Goal: Task Accomplishment & Management: Manage account settings

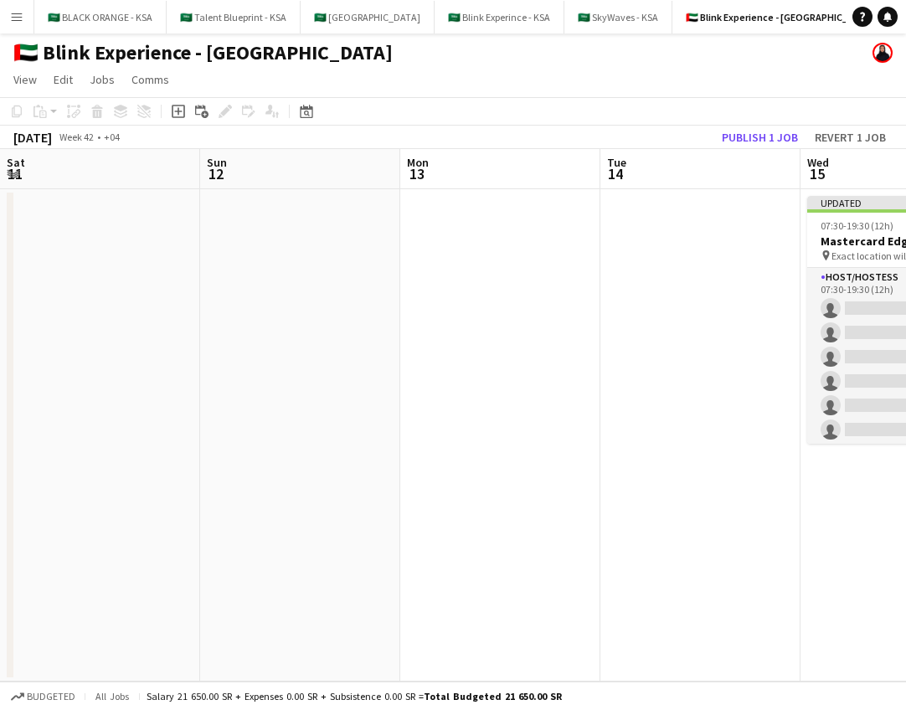
scroll to position [0, 553]
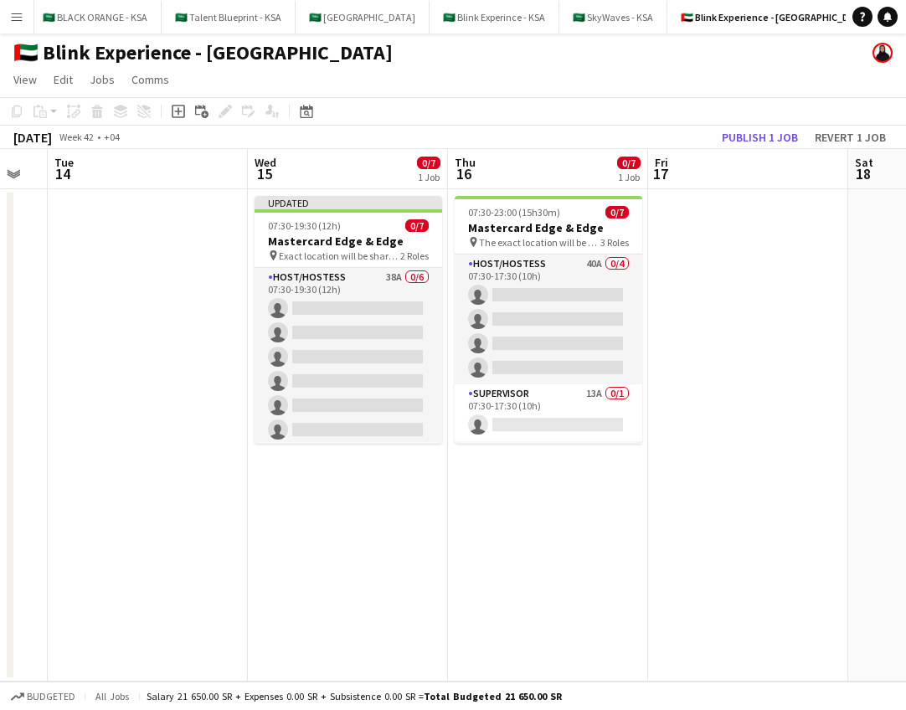
click at [15, 23] on app-icon "Menu" at bounding box center [16, 16] width 13 height 13
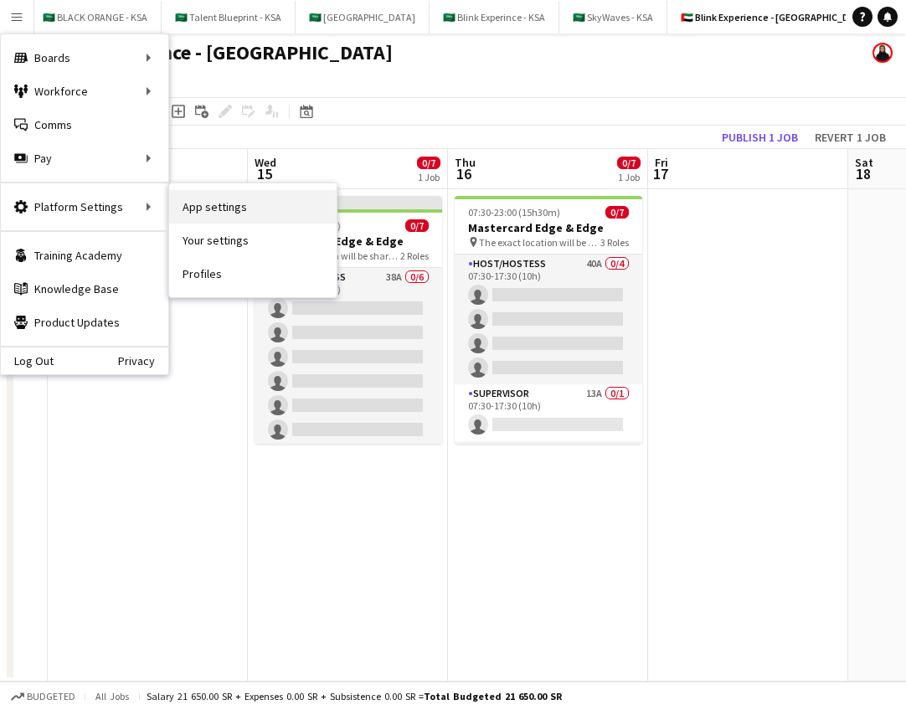
click at [214, 207] on link "App settings" at bounding box center [252, 206] width 167 height 33
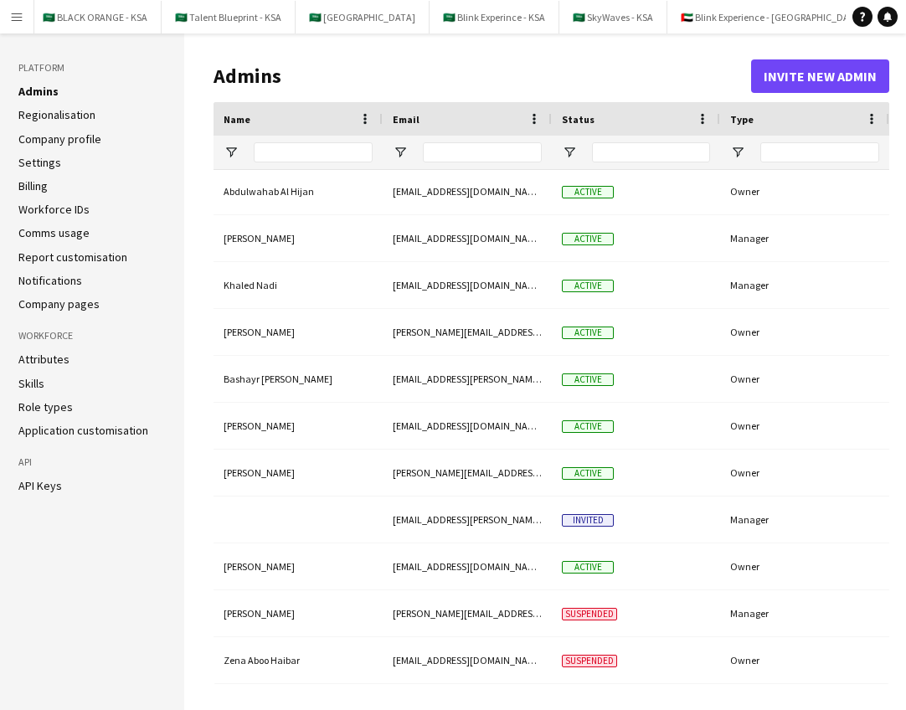
scroll to position [2, 0]
click at [808, 83] on button "Invite new admin" at bounding box center [820, 75] width 138 height 33
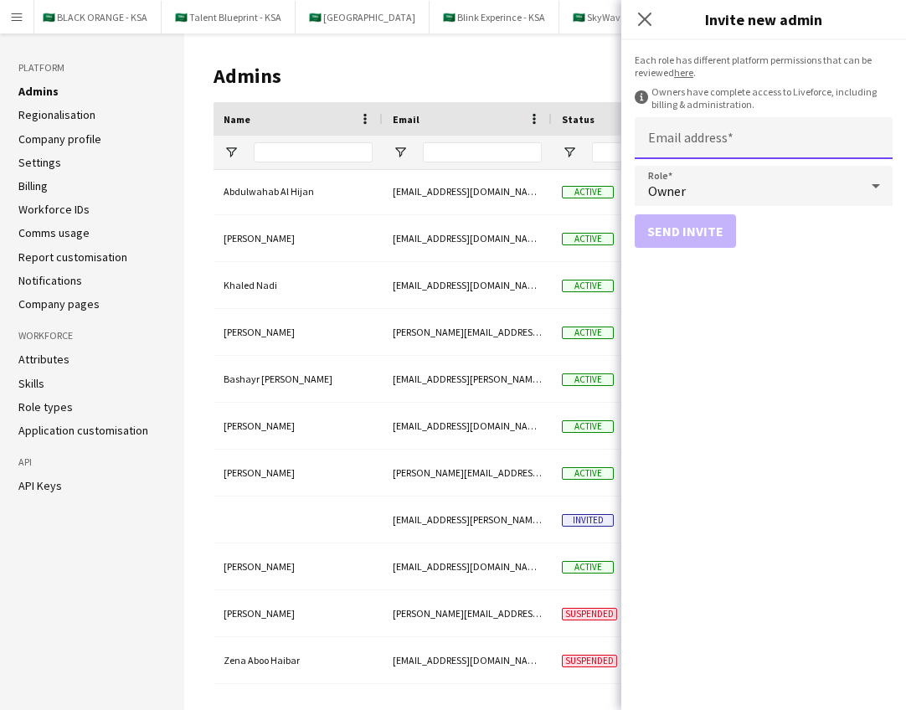
click at [765, 136] on input "Email address" at bounding box center [764, 138] width 258 height 42
paste input "**********"
type input "**********"
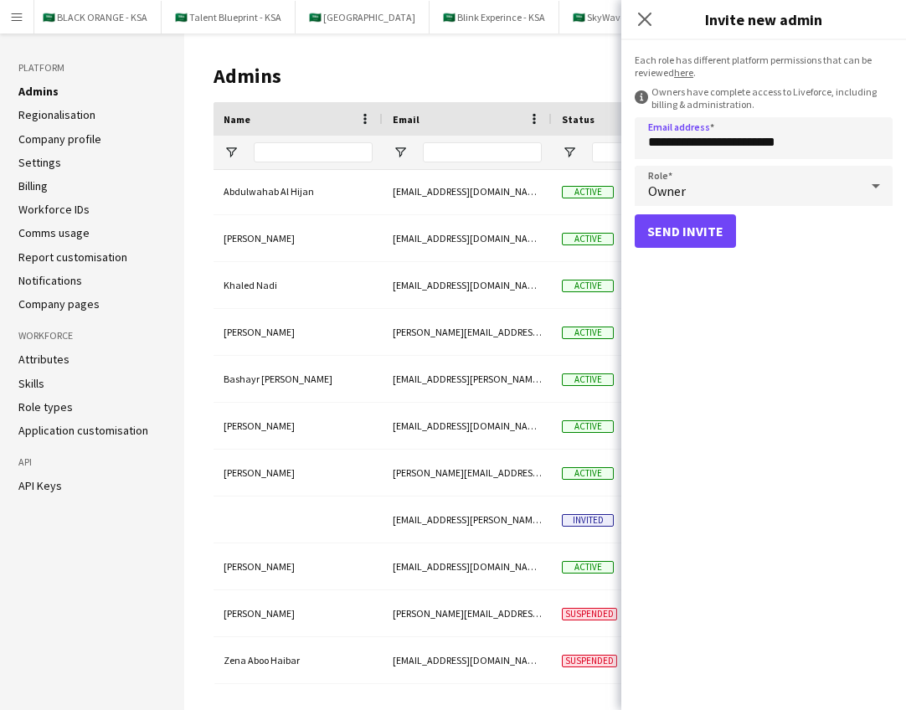
click at [866, 186] on icon at bounding box center [876, 185] width 20 height 33
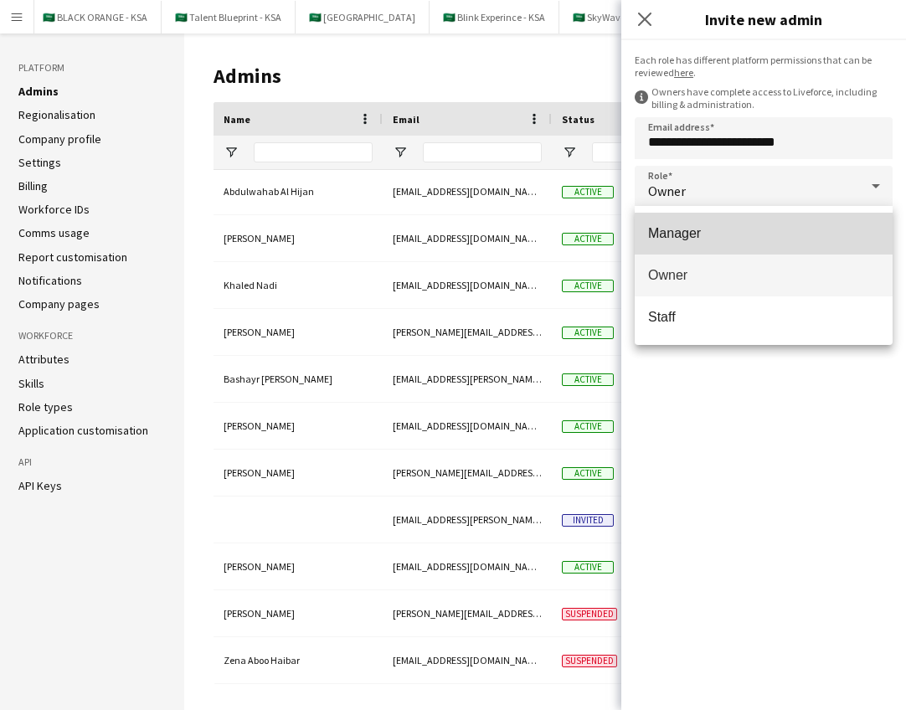
click at [870, 222] on mat-option "Manager" at bounding box center [764, 234] width 258 height 42
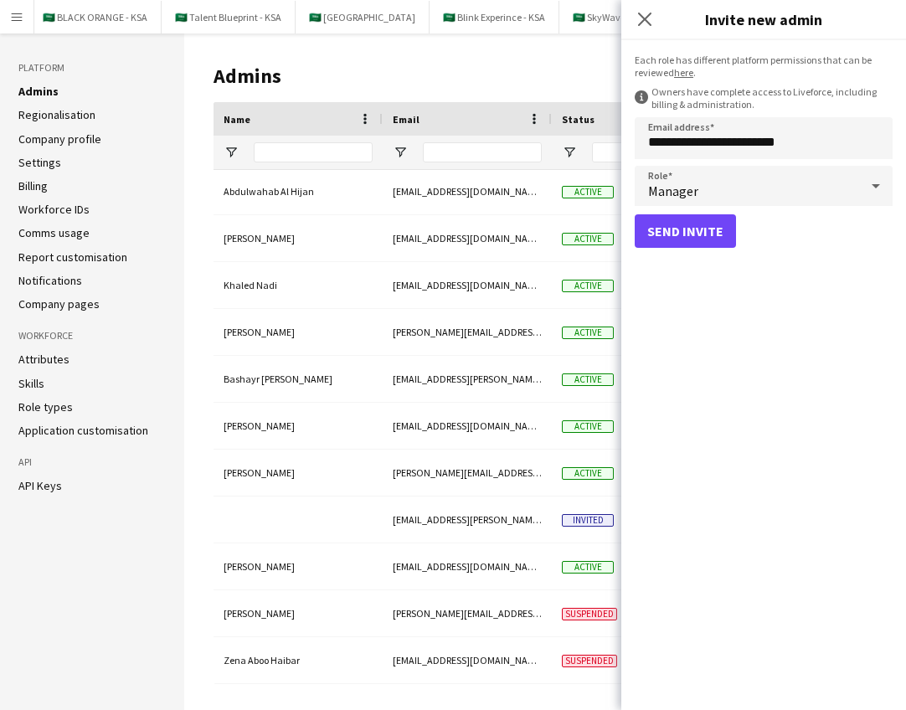
click at [867, 229] on div "Send invite" at bounding box center [764, 230] width 258 height 33
click at [701, 231] on button "Send invite" at bounding box center [685, 230] width 101 height 33
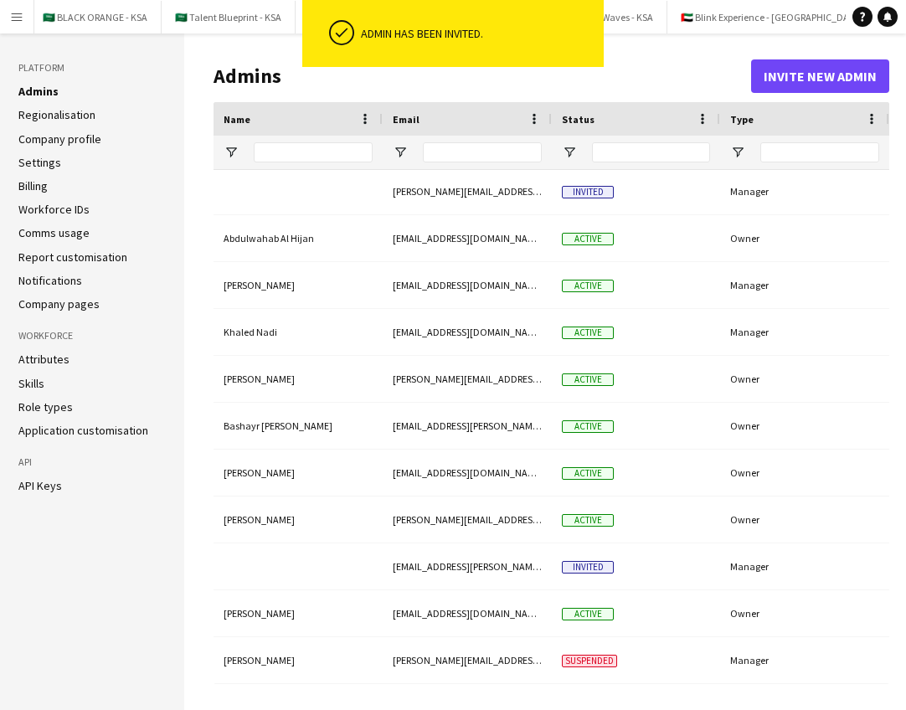
click at [16, 20] on app-icon "Menu" at bounding box center [16, 16] width 13 height 13
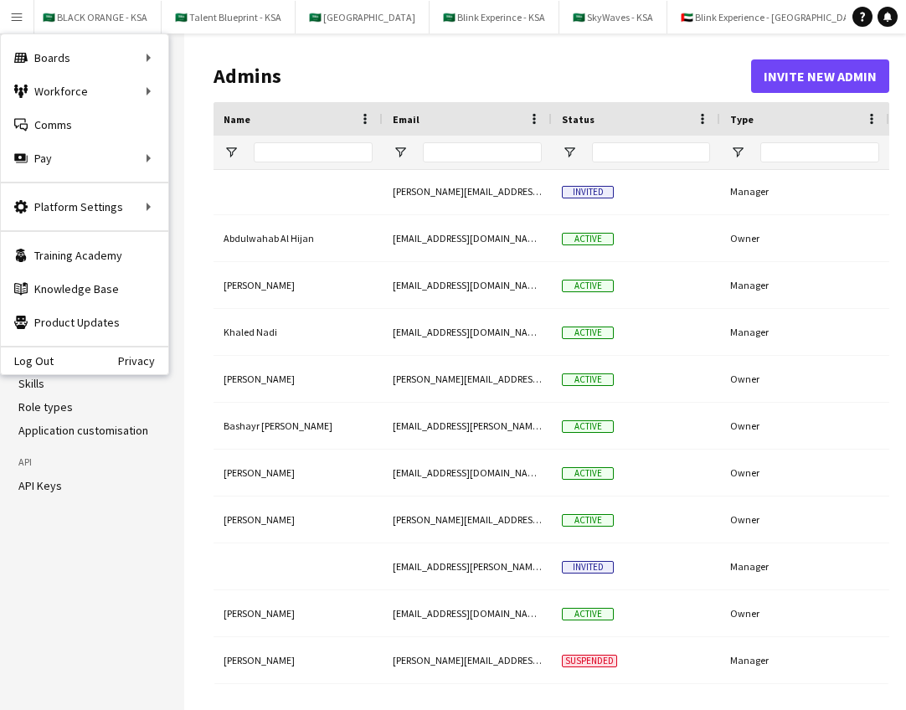
click at [386, 85] on h1 "Admins" at bounding box center [483, 76] width 538 height 25
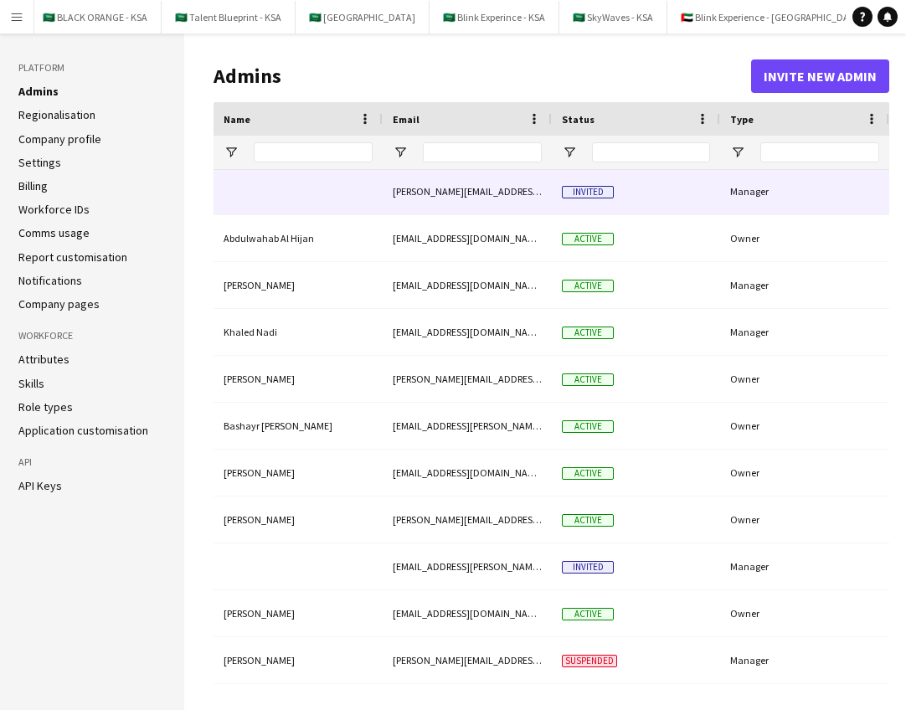
scroll to position [0, 0]
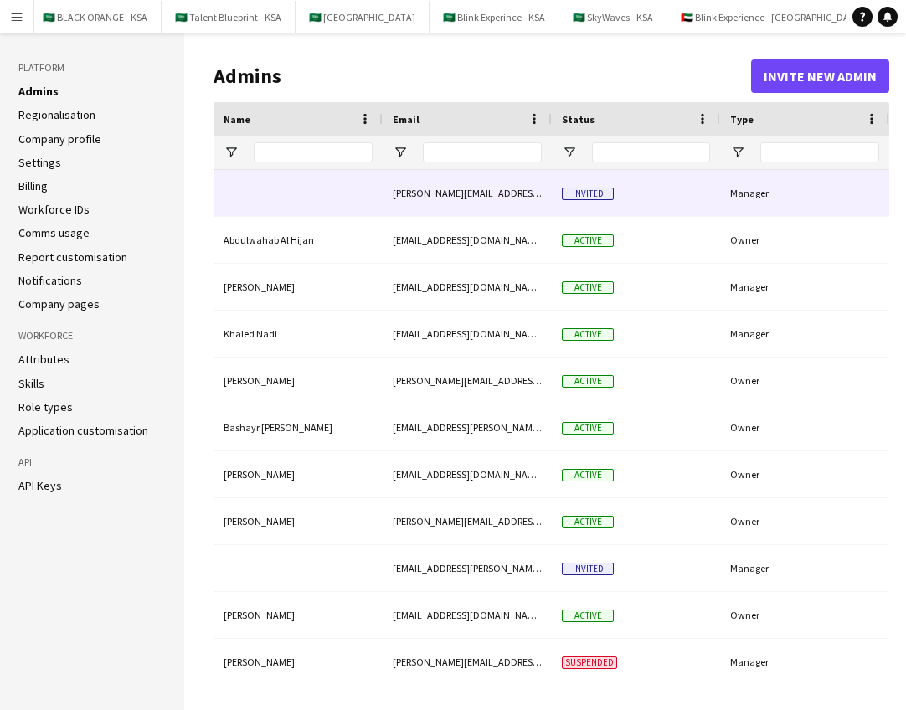
click at [506, 188] on div "[PERSON_NAME][EMAIL_ADDRESS][DOMAIN_NAME]" at bounding box center [467, 193] width 169 height 46
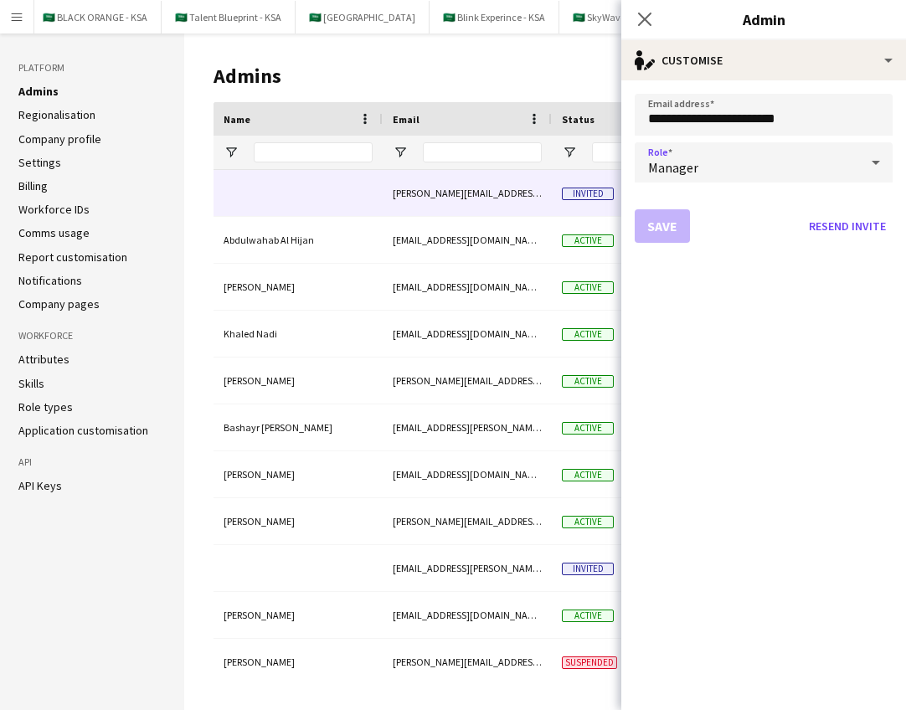
click at [877, 171] on icon at bounding box center [876, 162] width 20 height 33
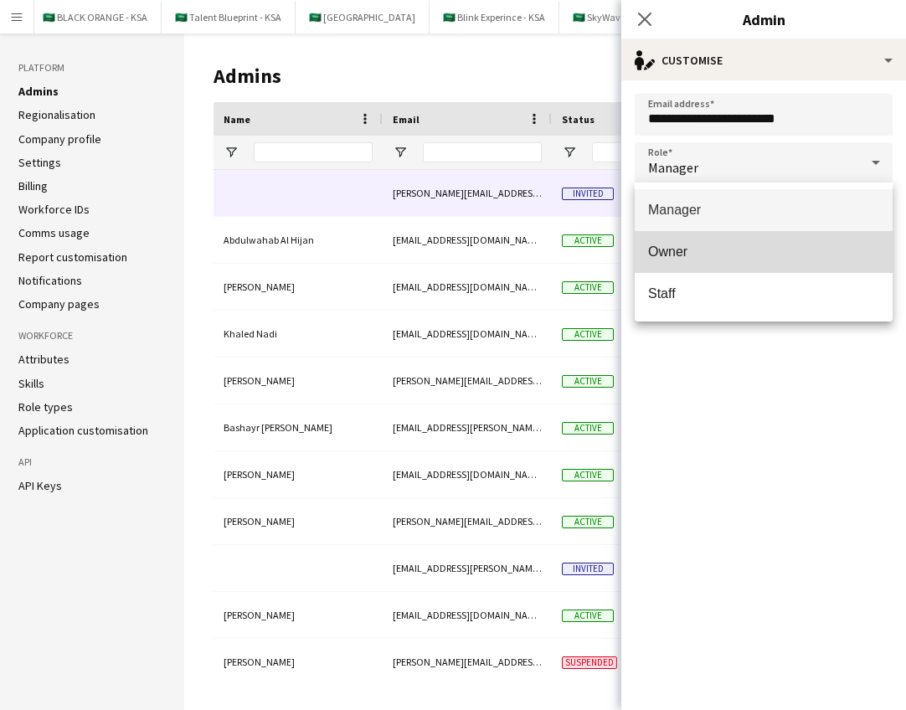
click at [747, 261] on mat-option "Owner" at bounding box center [764, 252] width 258 height 42
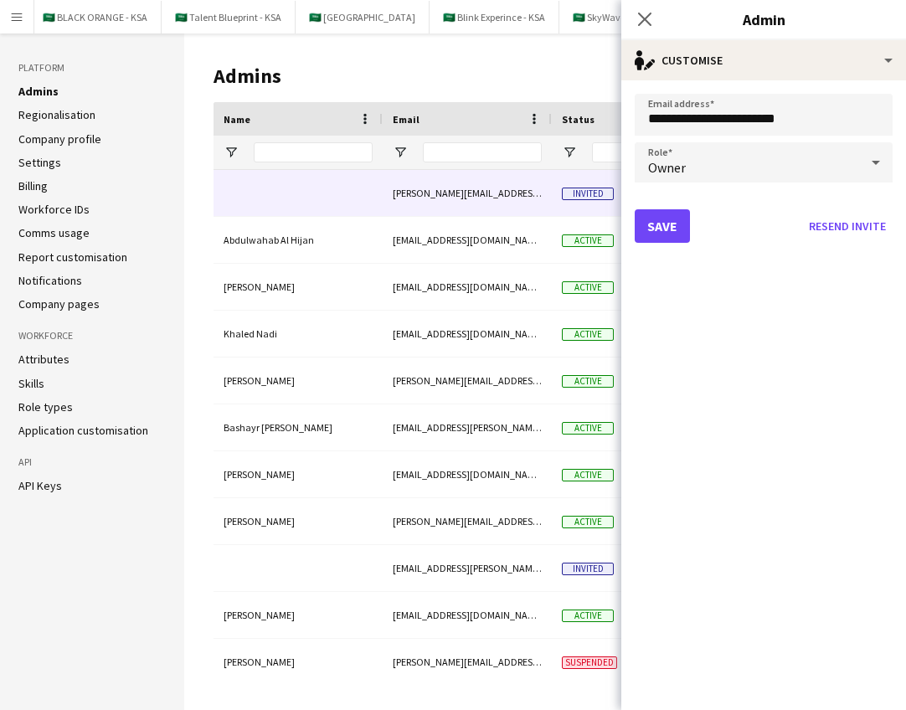
click at [676, 228] on button "Save" at bounding box center [662, 225] width 55 height 33
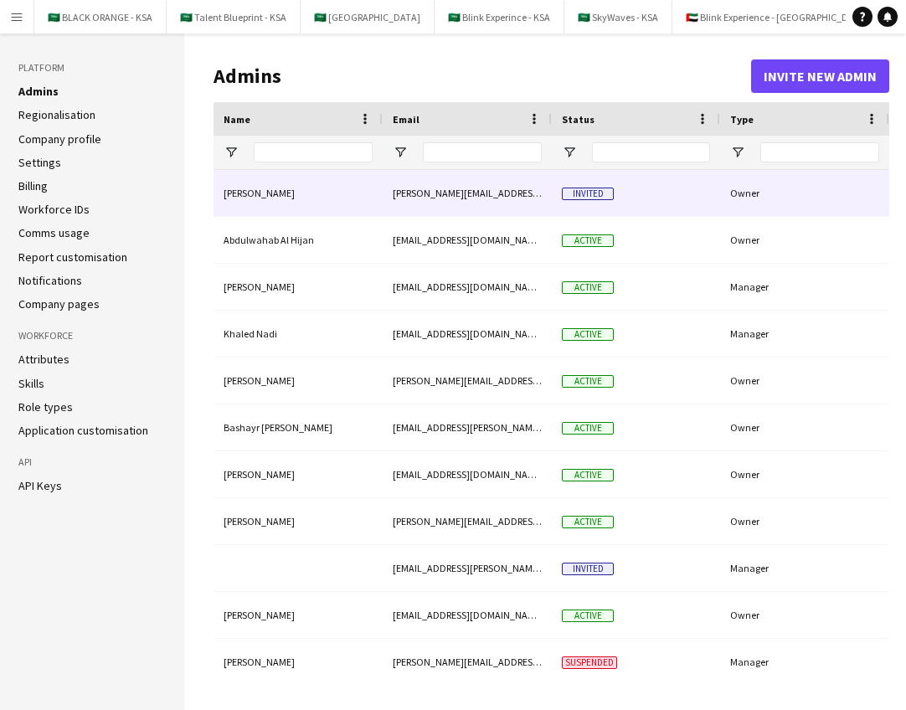
click at [600, 199] on span "Invited" at bounding box center [588, 194] width 52 height 13
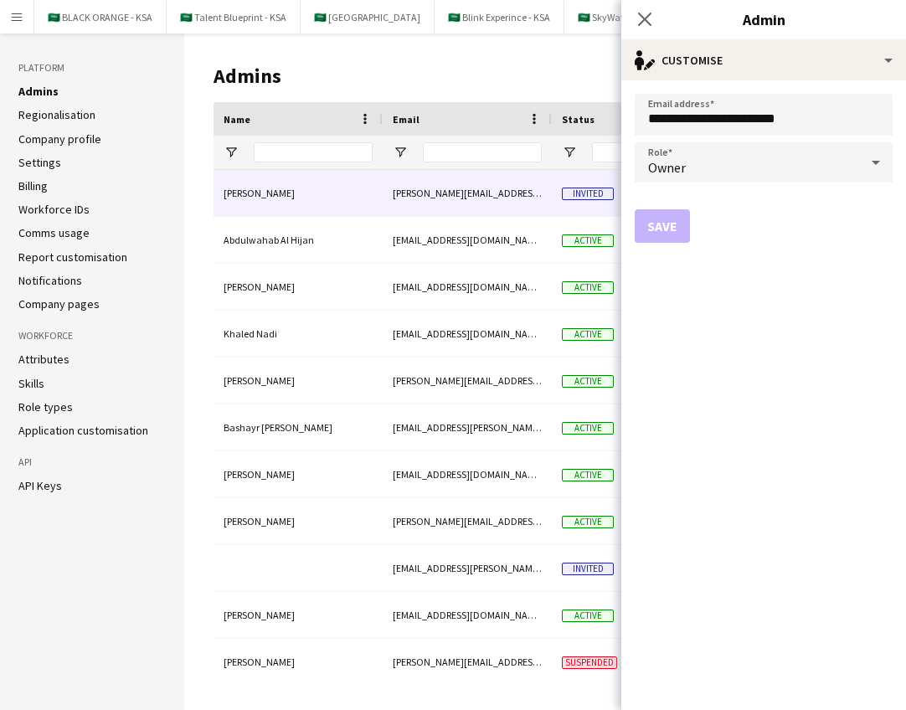
click at [545, 72] on h1 "Admins" at bounding box center [483, 76] width 538 height 25
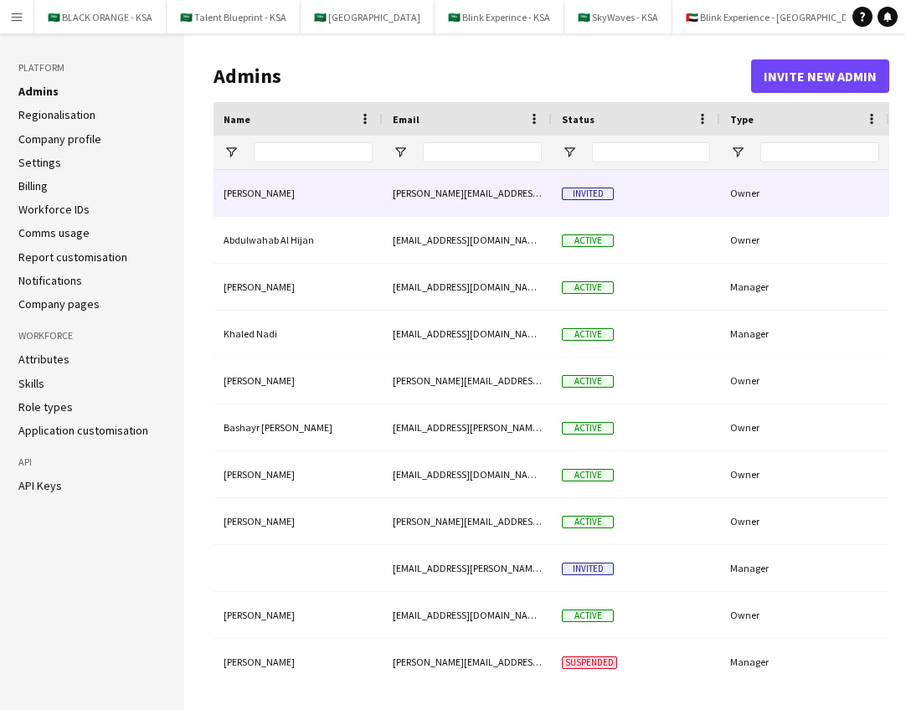
click at [500, 198] on div "[PERSON_NAME][EMAIL_ADDRESS][DOMAIN_NAME]" at bounding box center [467, 193] width 169 height 46
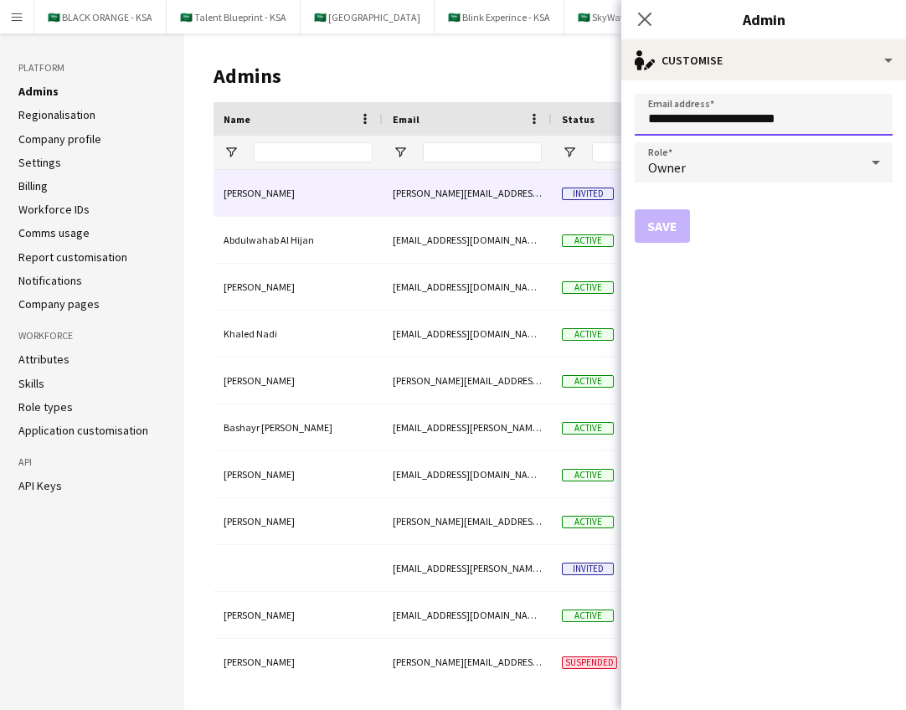
click at [770, 113] on input "**********" at bounding box center [764, 115] width 258 height 42
click at [806, 157] on div "Owner" at bounding box center [747, 162] width 224 height 40
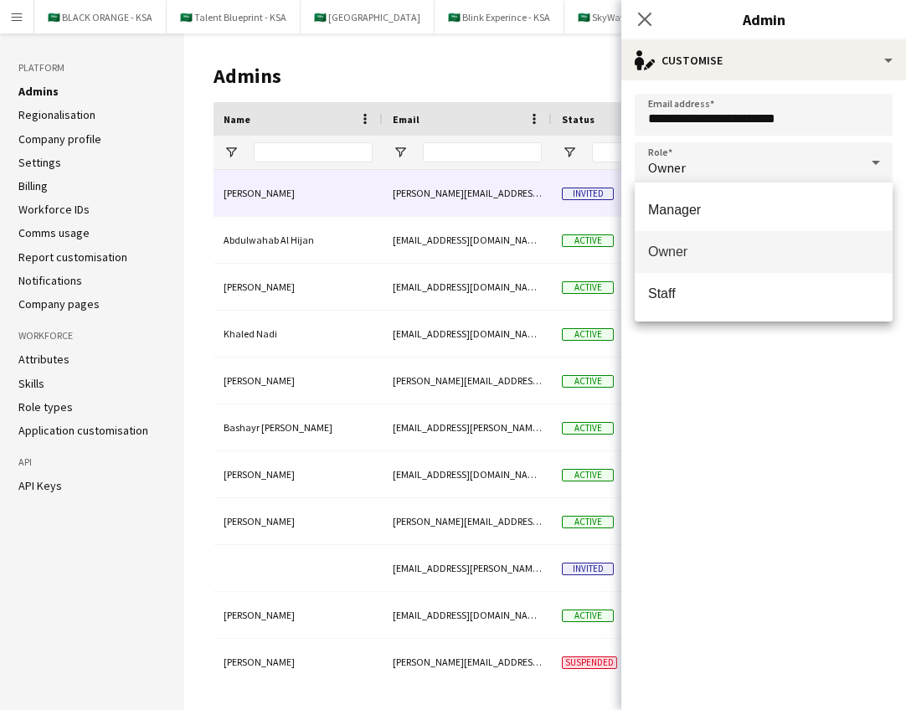
click at [707, 375] on div at bounding box center [453, 355] width 906 height 710
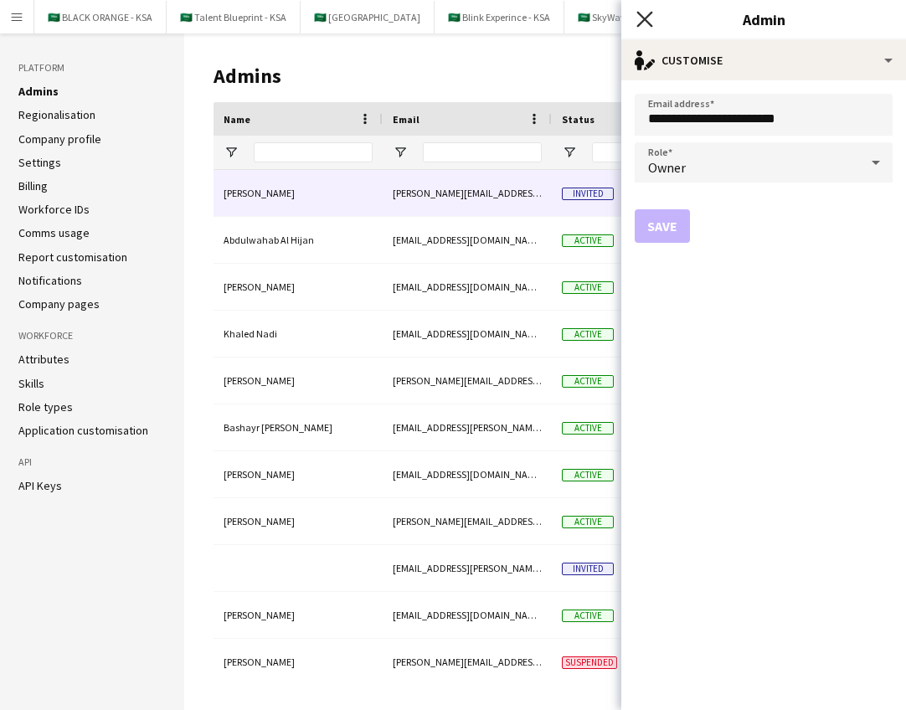
click at [650, 18] on icon "Close pop-in" at bounding box center [644, 19] width 16 height 16
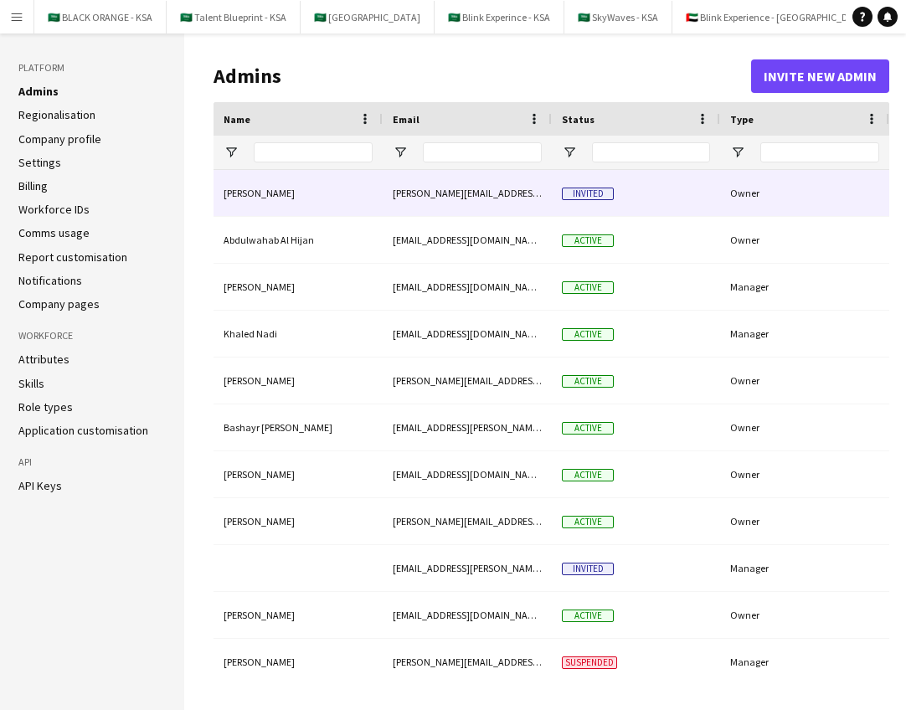
click at [604, 203] on div "Invited" at bounding box center [636, 193] width 168 height 46
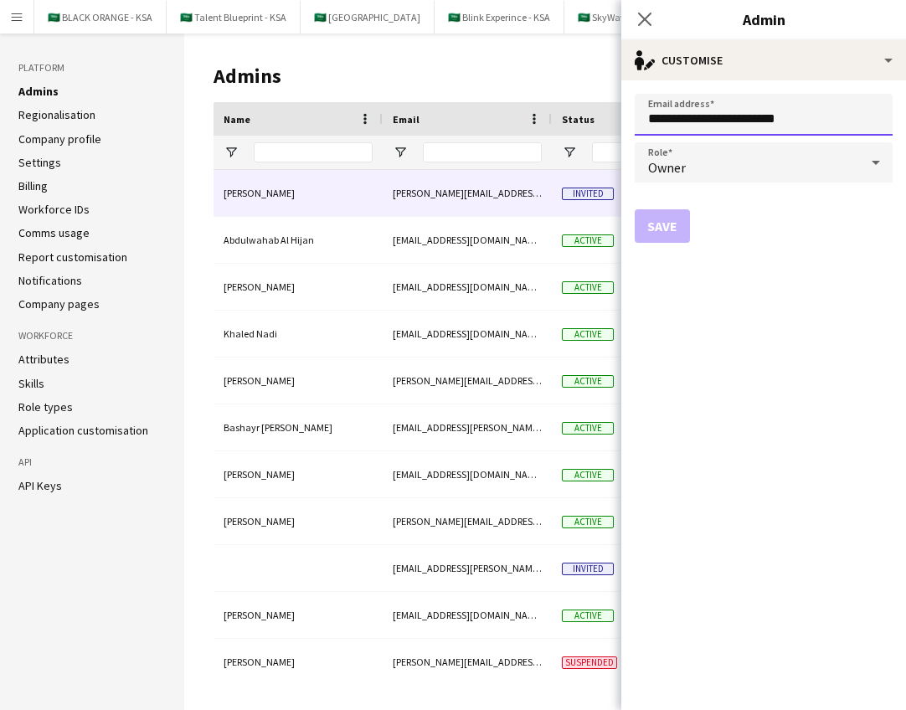
click at [823, 113] on input "**********" at bounding box center [764, 115] width 258 height 42
click at [639, 23] on icon "Close pop-in" at bounding box center [644, 19] width 16 height 16
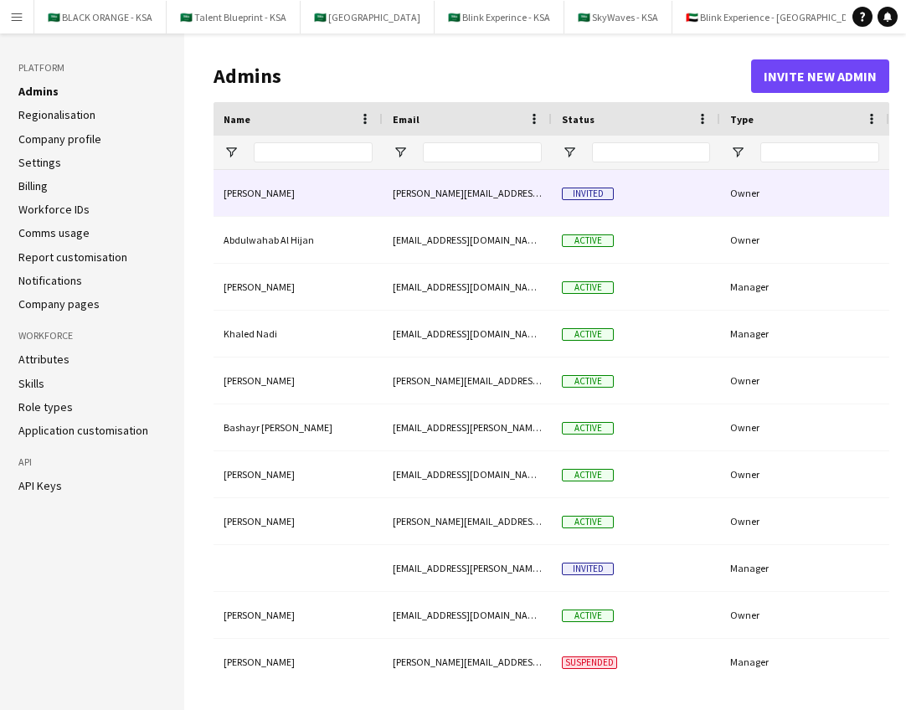
click at [574, 198] on span "Invited" at bounding box center [588, 194] width 52 height 13
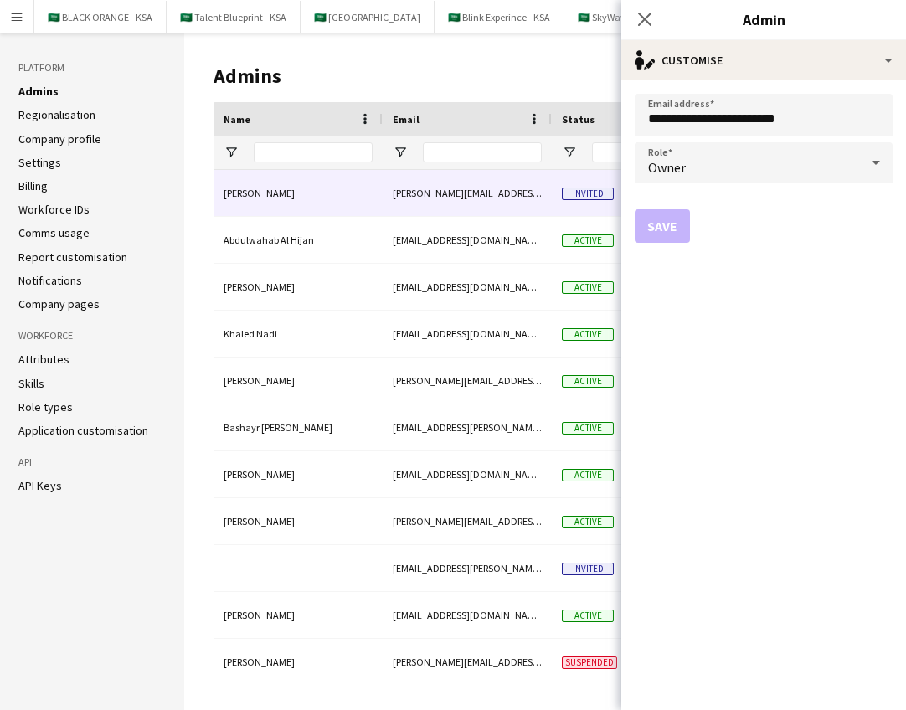
click at [700, 159] on div "Owner" at bounding box center [747, 162] width 224 height 40
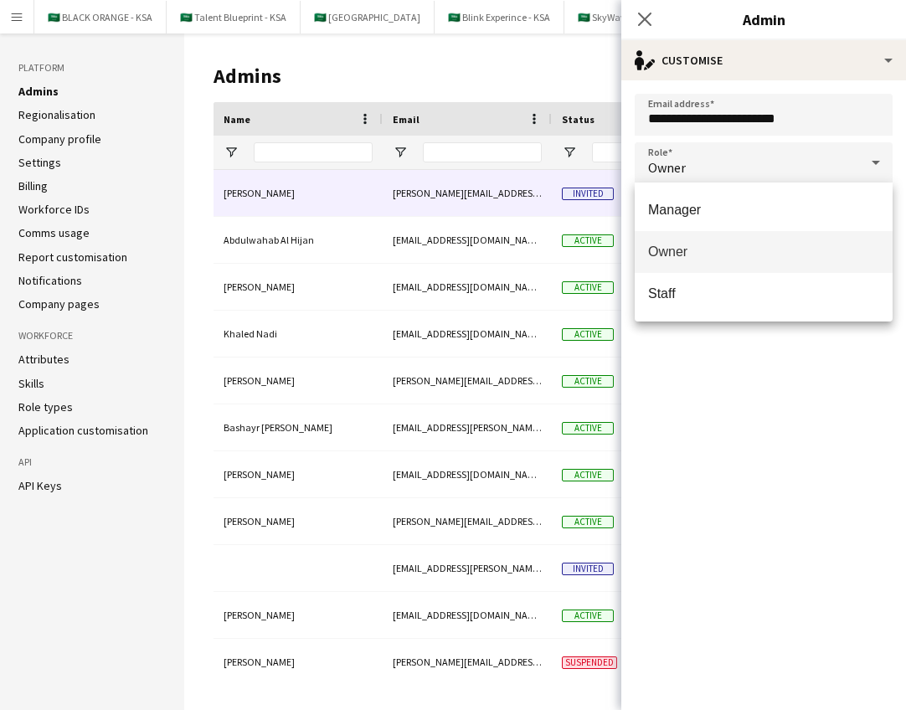
click at [643, 18] on div at bounding box center [453, 355] width 906 height 710
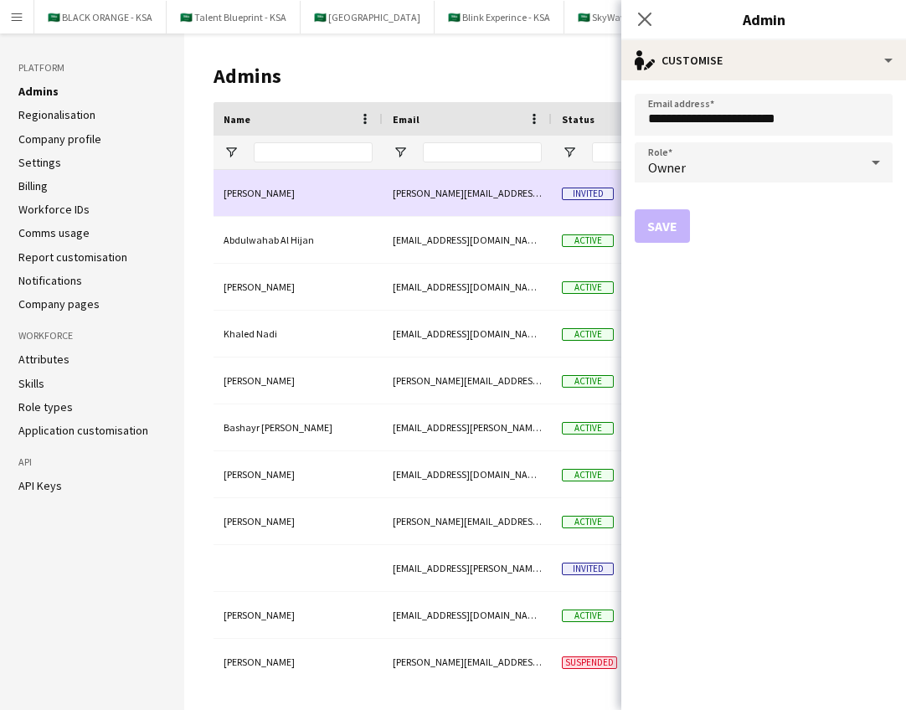
click at [567, 209] on div "Invited" at bounding box center [636, 193] width 168 height 46
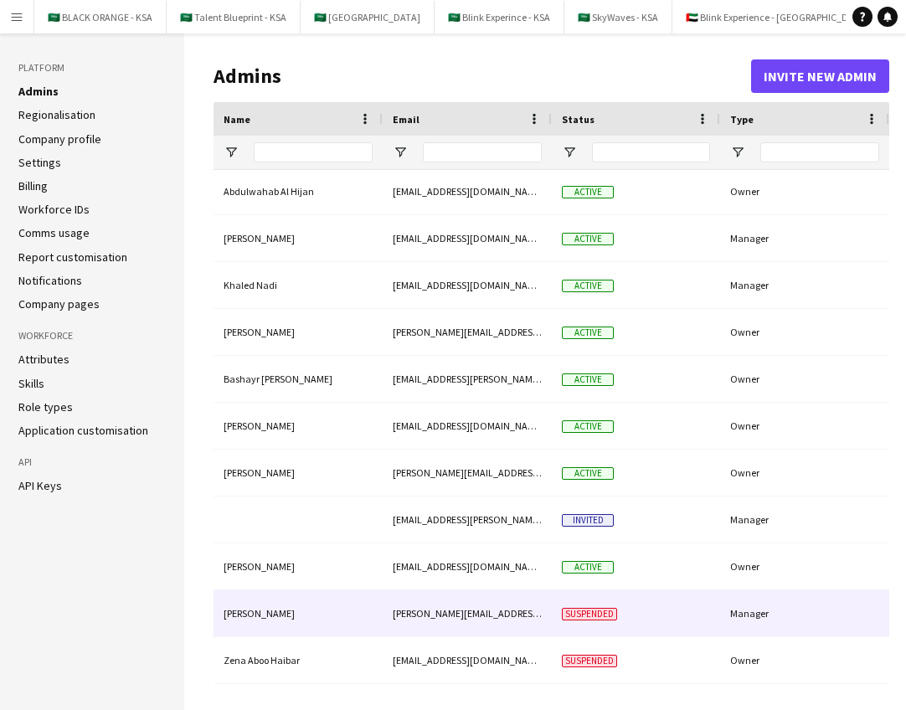
scroll to position [49, 0]
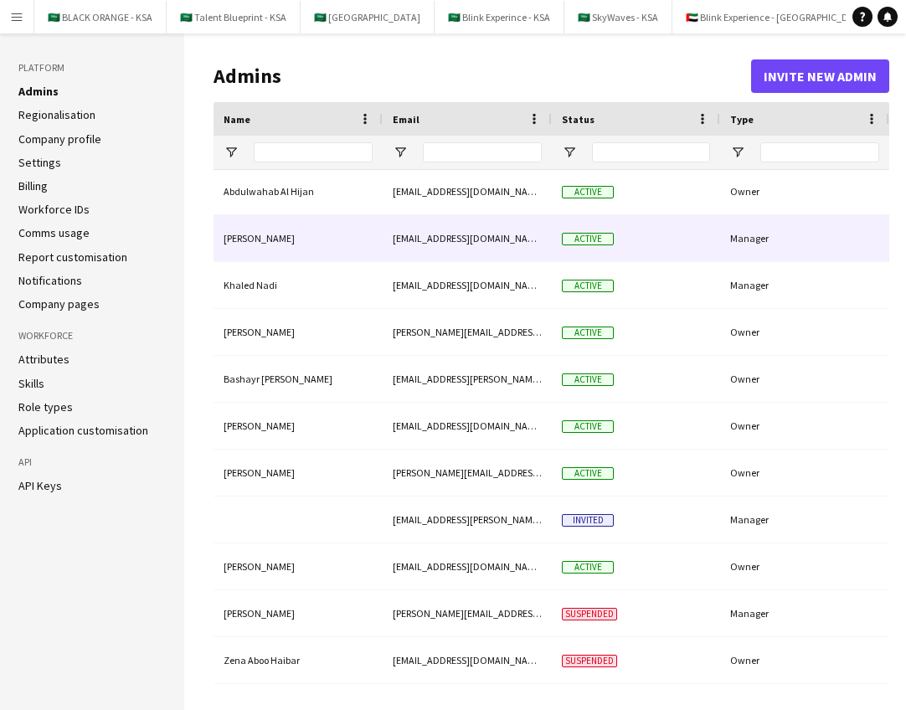
click at [404, 244] on div "[EMAIL_ADDRESS][DOMAIN_NAME]" at bounding box center [467, 238] width 169 height 46
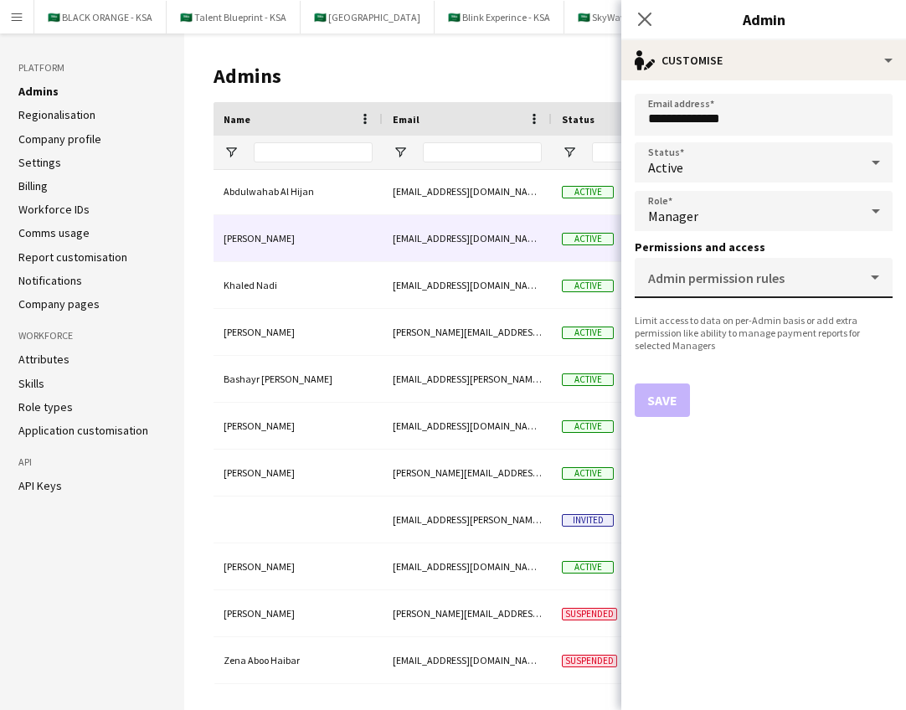
click at [863, 273] on div "Admin permission rules" at bounding box center [763, 278] width 231 height 40
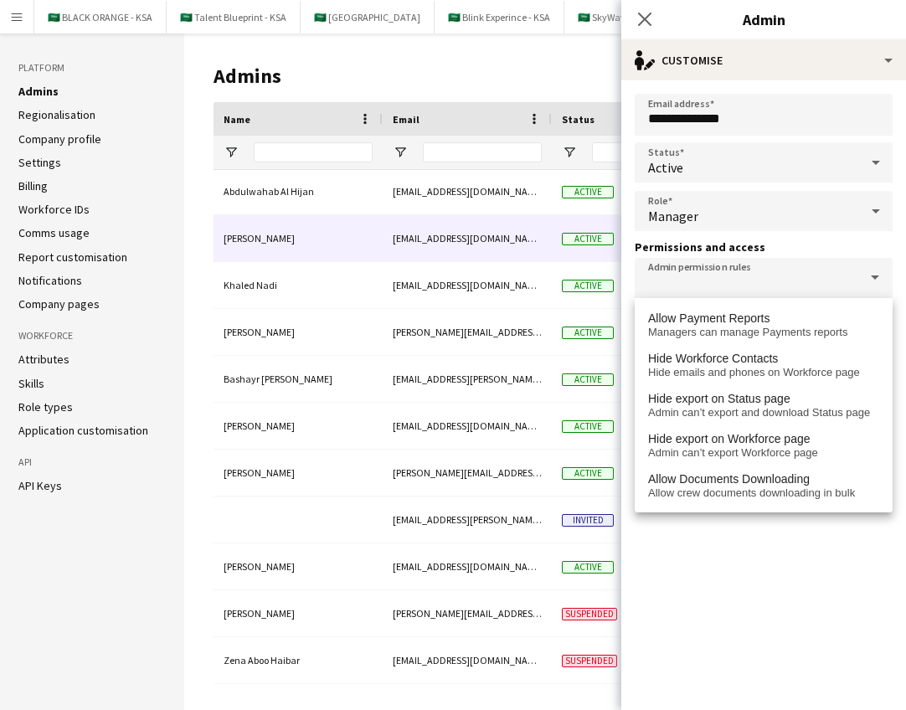
click at [831, 235] on form "**********" at bounding box center [763, 395] width 285 height 630
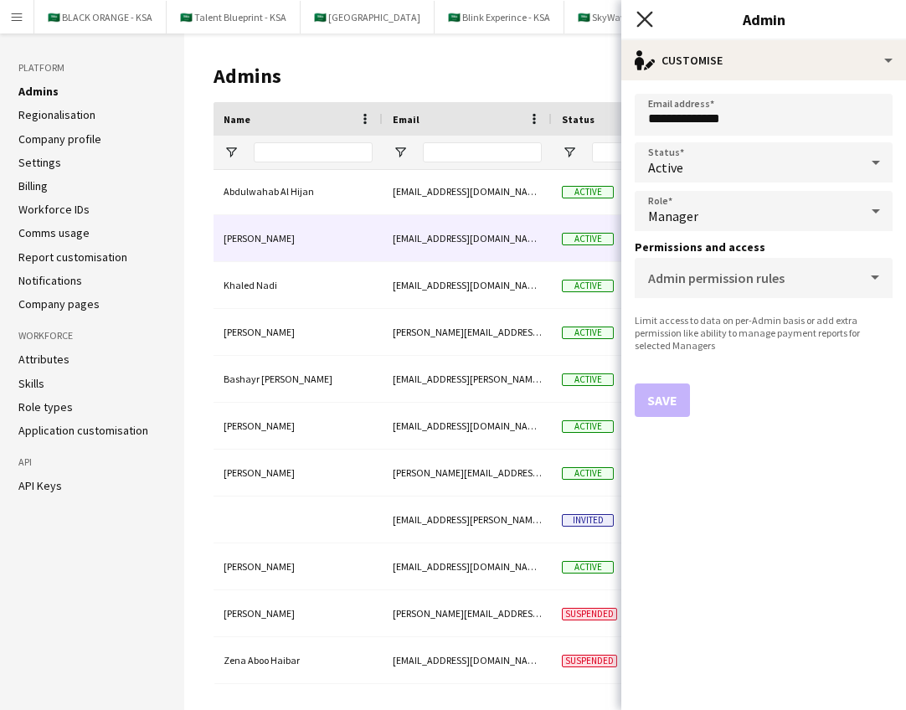
click at [646, 23] on icon "Close pop-in" at bounding box center [644, 19] width 16 height 16
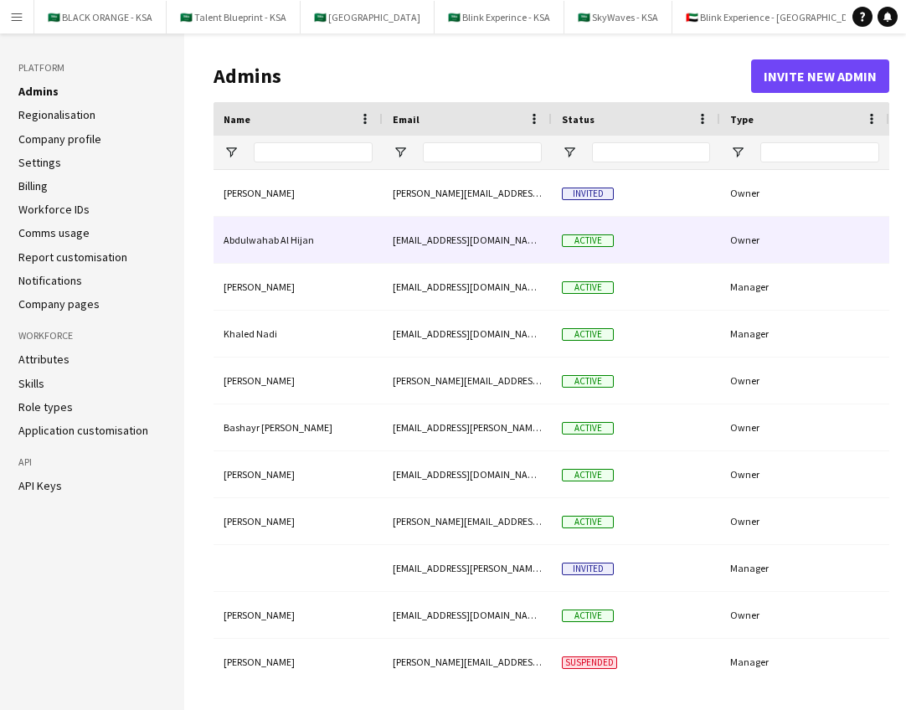
scroll to position [0, 0]
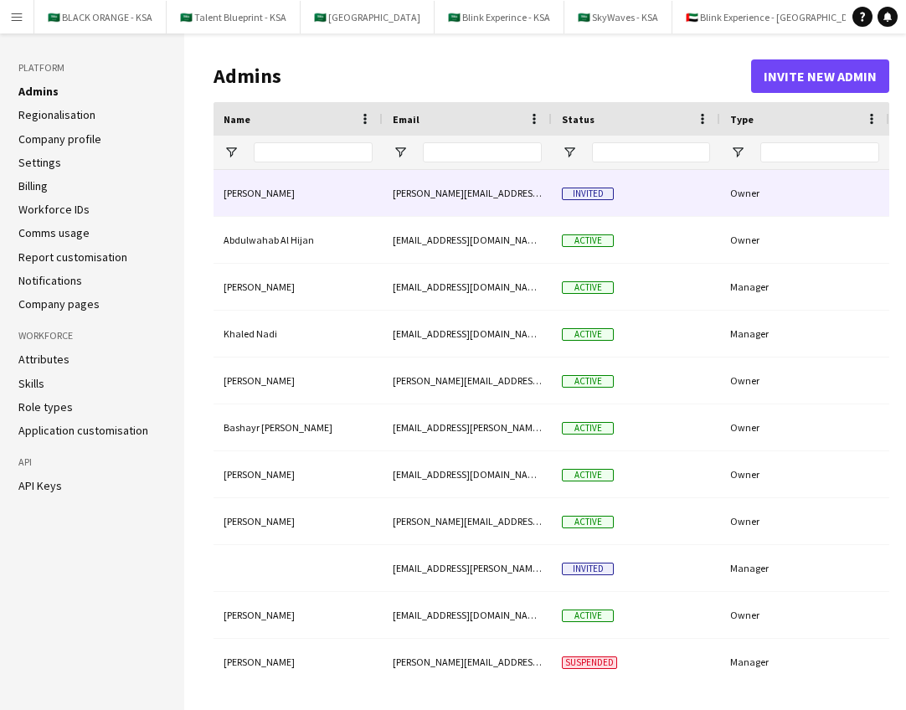
click at [577, 196] on span "Invited" at bounding box center [588, 194] width 52 height 13
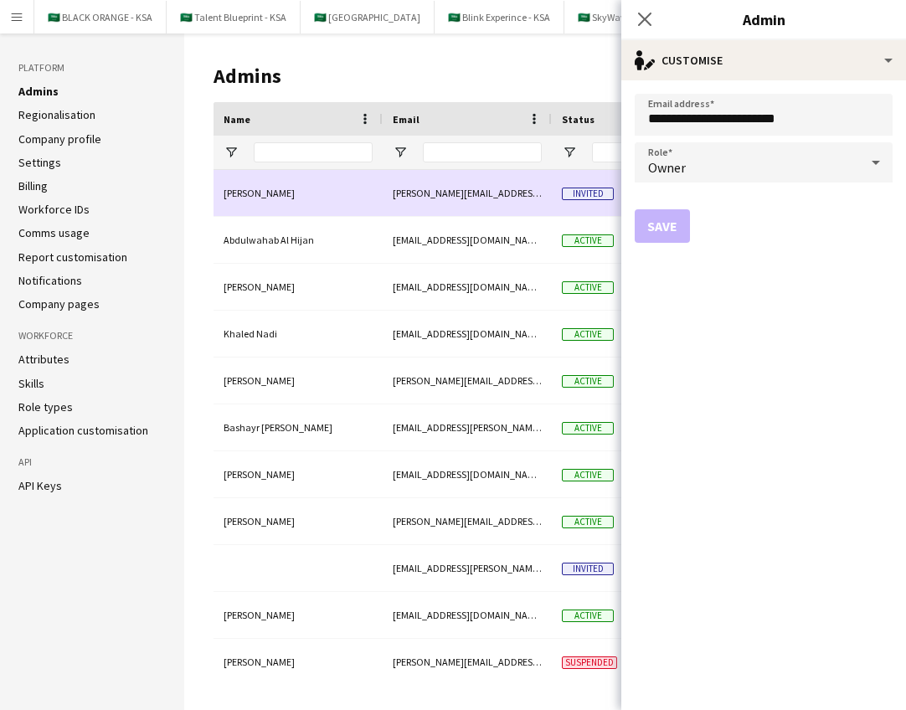
click at [584, 199] on span "Invited" at bounding box center [588, 194] width 52 height 13
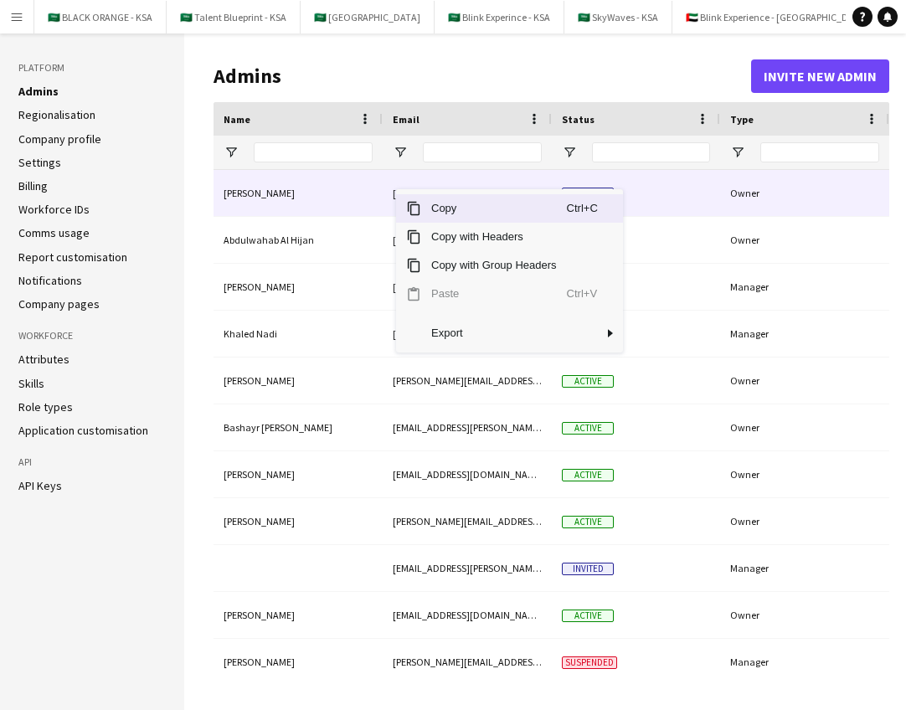
click at [441, 183] on div "[PERSON_NAME][EMAIL_ADDRESS][DOMAIN_NAME]" at bounding box center [467, 193] width 169 height 46
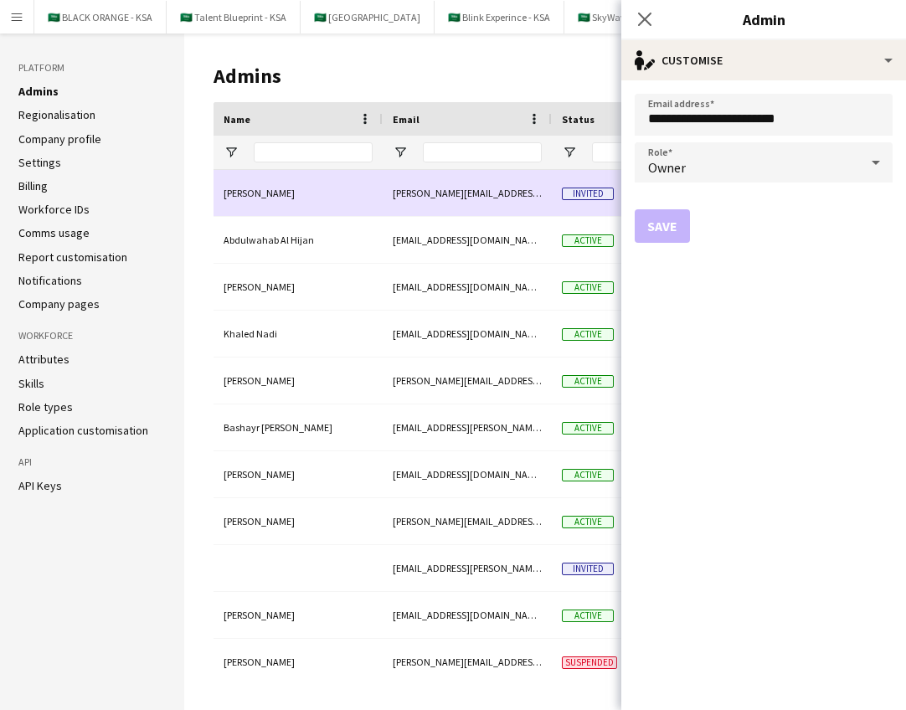
click at [555, 186] on div "Invited" at bounding box center [636, 193] width 168 height 46
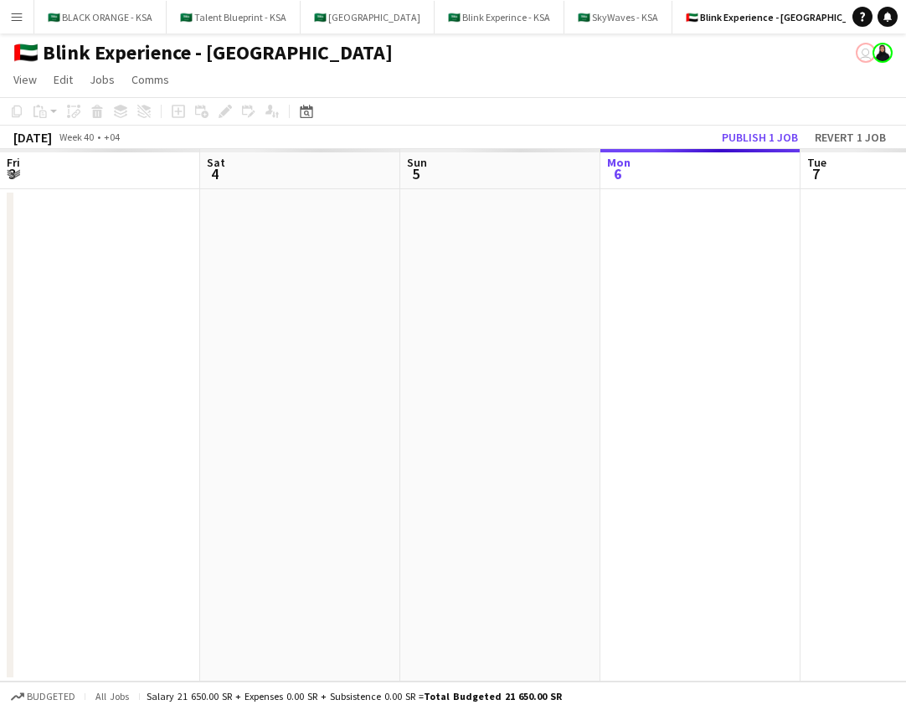
scroll to position [0, 400]
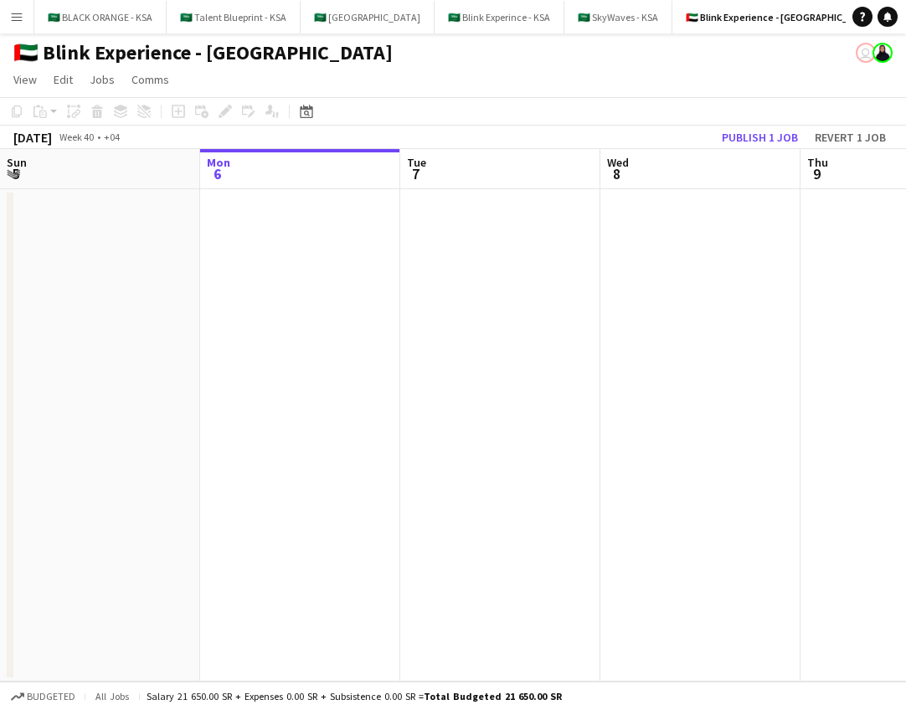
click at [22, 12] on app-icon "Menu" at bounding box center [16, 16] width 13 height 13
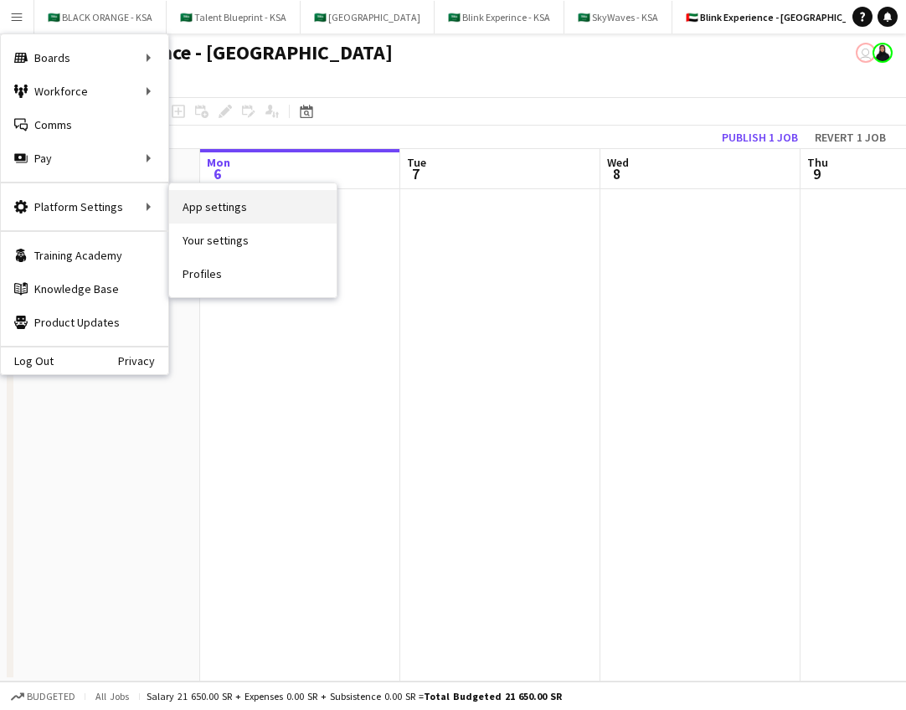
click at [204, 215] on link "App settings" at bounding box center [252, 206] width 167 height 33
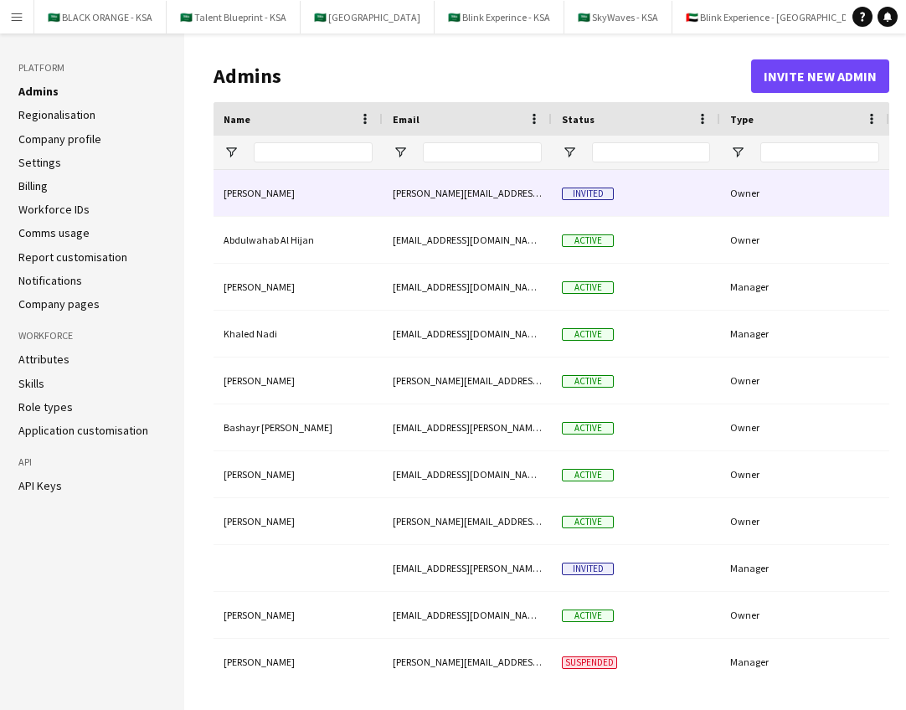
click at [244, 195] on div "[PERSON_NAME]" at bounding box center [298, 193] width 169 height 46
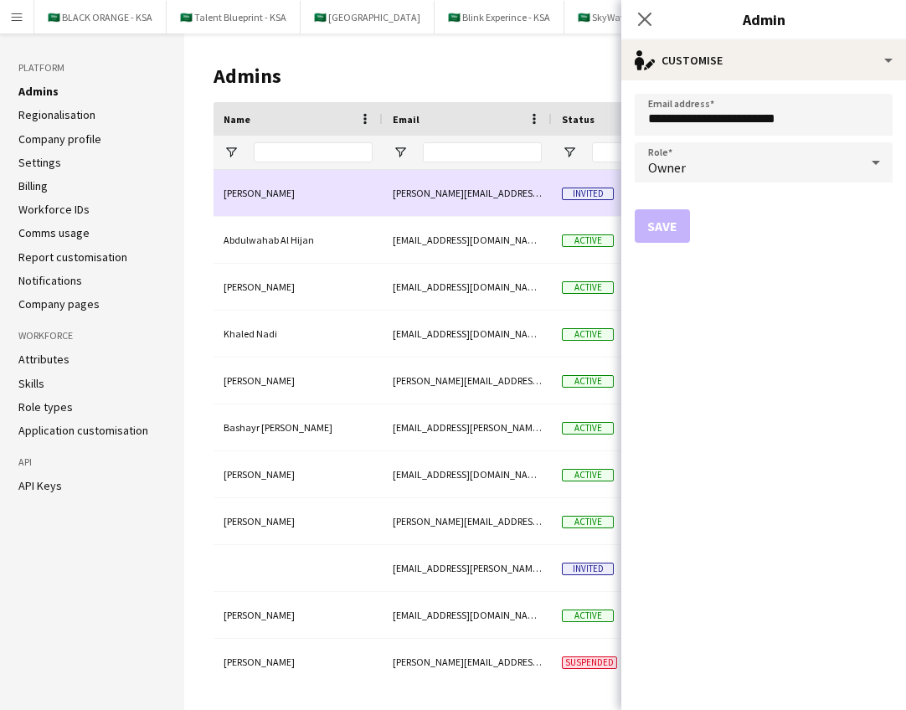
click at [244, 195] on div "[PERSON_NAME]" at bounding box center [298, 193] width 169 height 46
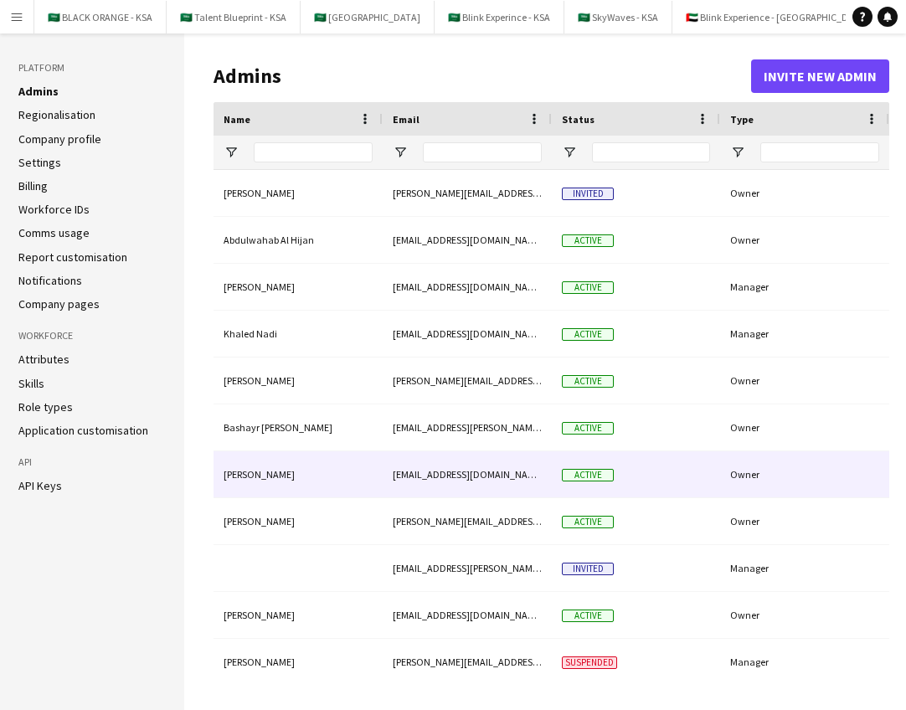
click at [492, 488] on div "[EMAIL_ADDRESS][DOMAIN_NAME]" at bounding box center [467, 474] width 169 height 46
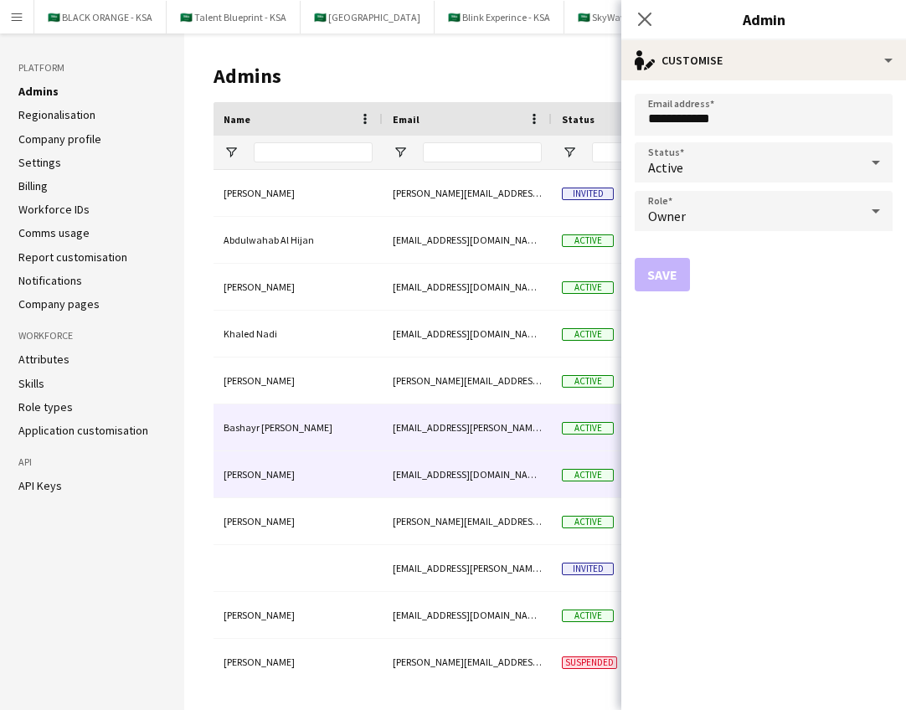
click at [493, 424] on div "[EMAIL_ADDRESS][PERSON_NAME][DOMAIN_NAME]" at bounding box center [467, 427] width 169 height 46
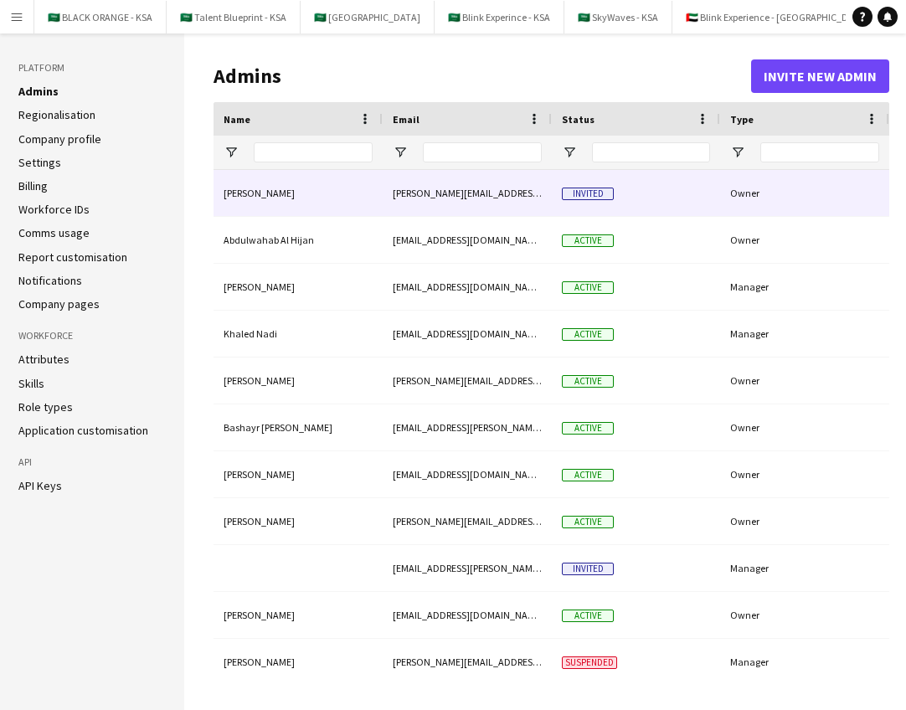
click at [517, 198] on div "[PERSON_NAME][EMAIL_ADDRESS][DOMAIN_NAME]" at bounding box center [467, 193] width 169 height 46
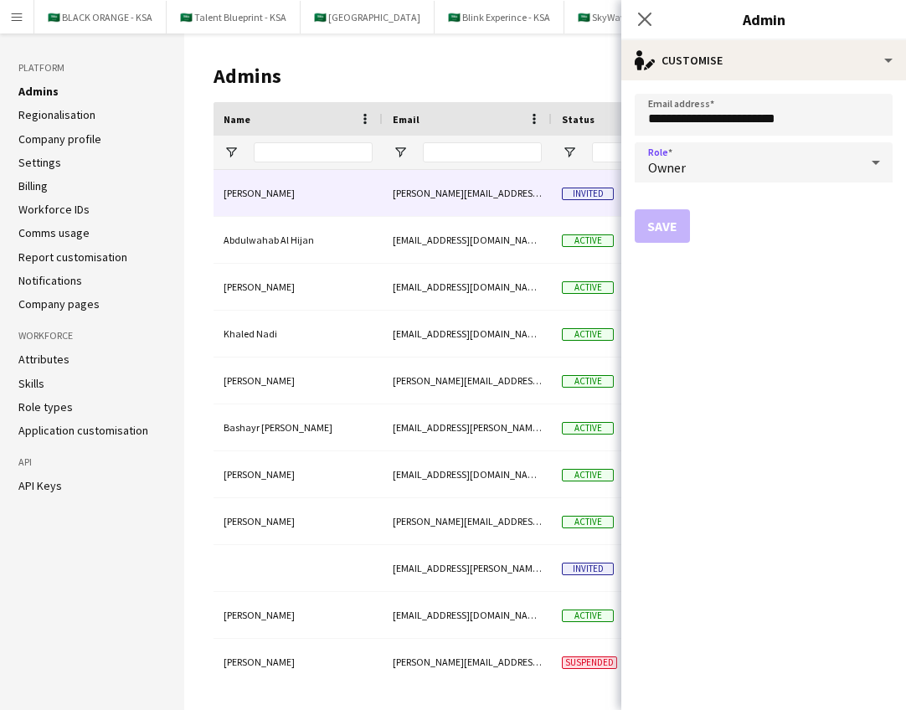
click at [766, 143] on div "Owner" at bounding box center [747, 162] width 224 height 40
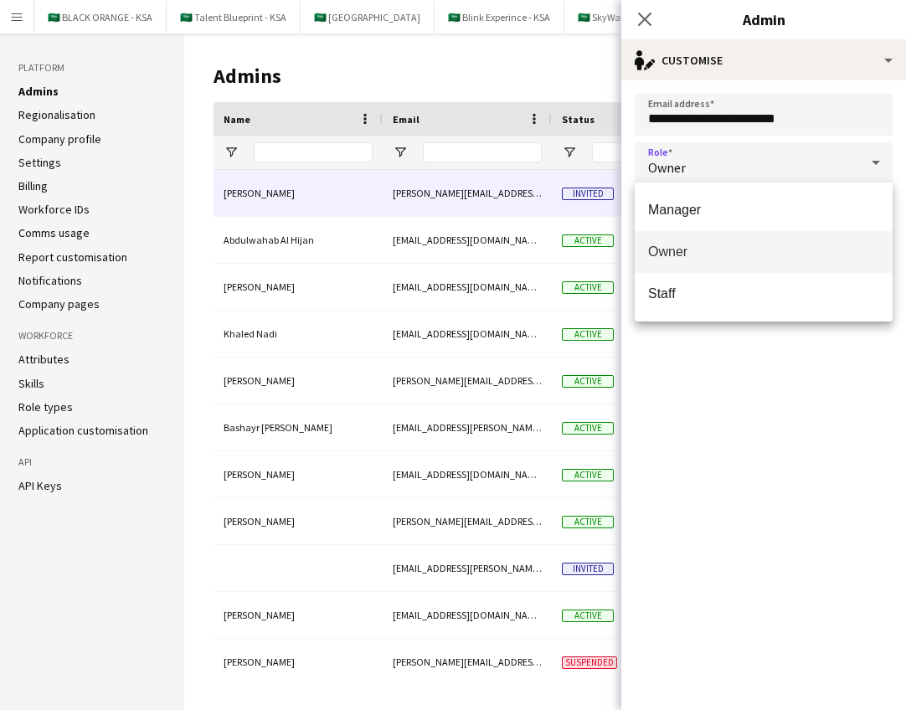
click at [509, 233] on div at bounding box center [453, 355] width 906 height 710
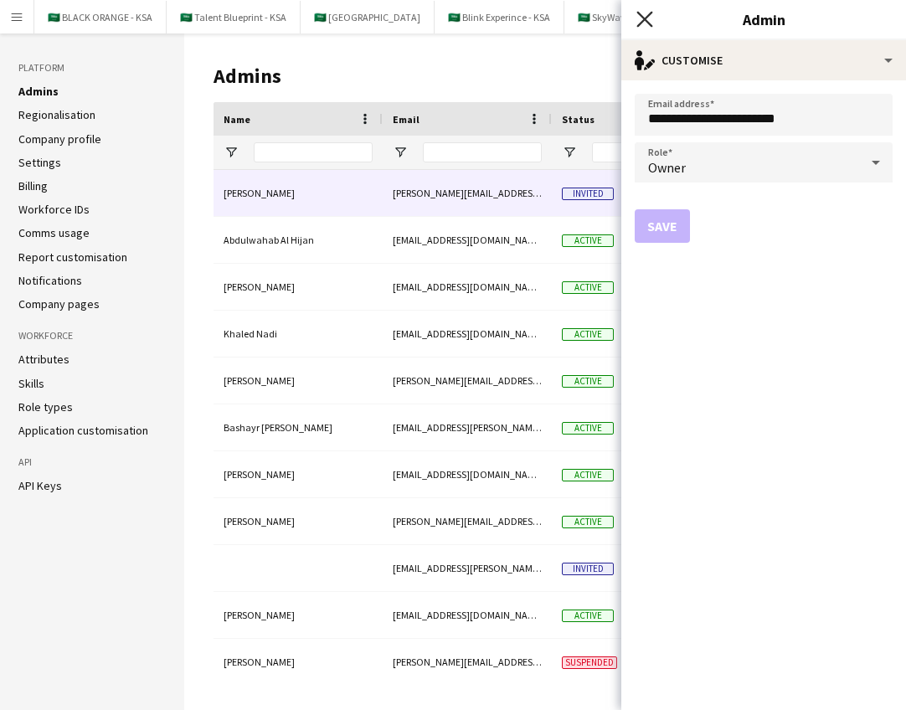
click at [652, 23] on icon "Close pop-in" at bounding box center [644, 19] width 16 height 16
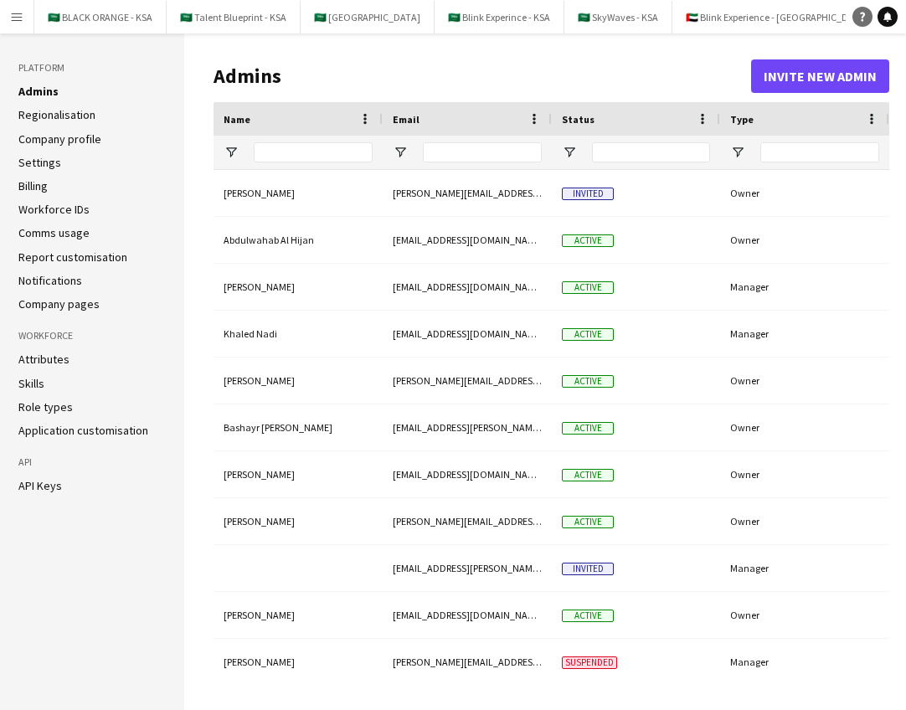
click at [861, 19] on icon "Help" at bounding box center [862, 17] width 10 height 10
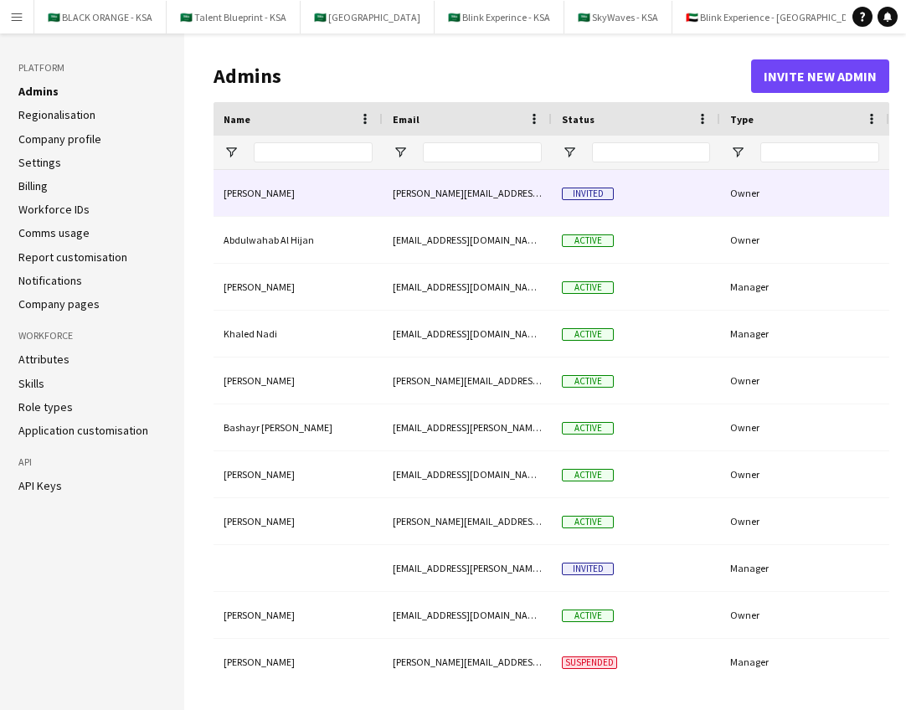
click at [462, 195] on div "[PERSON_NAME][EMAIL_ADDRESS][DOMAIN_NAME]" at bounding box center [467, 193] width 169 height 46
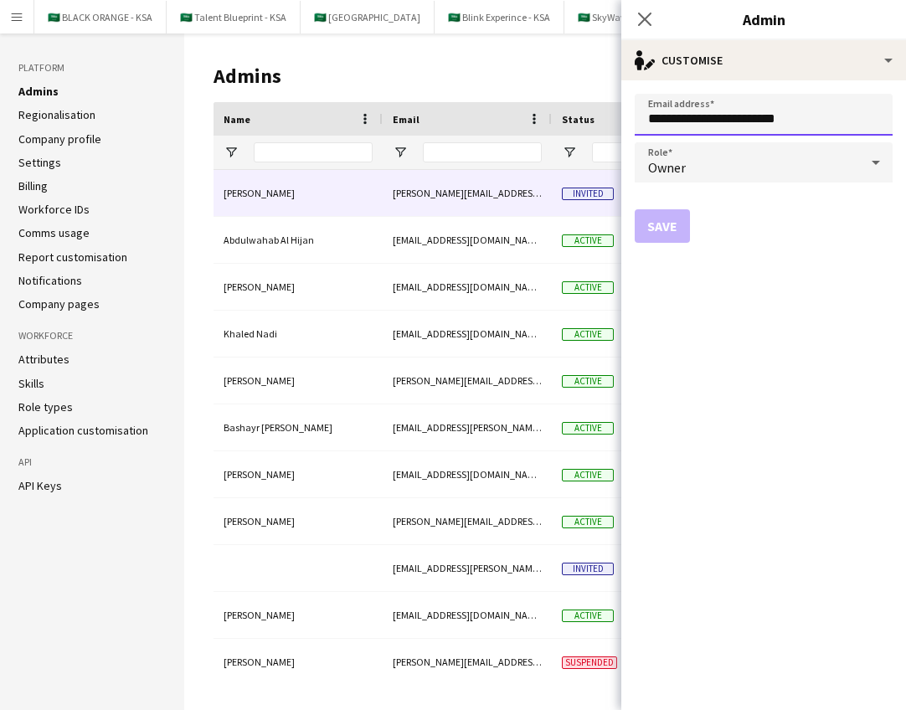
click at [710, 125] on input "**********" at bounding box center [764, 115] width 258 height 42
click at [645, 18] on icon at bounding box center [644, 19] width 16 height 16
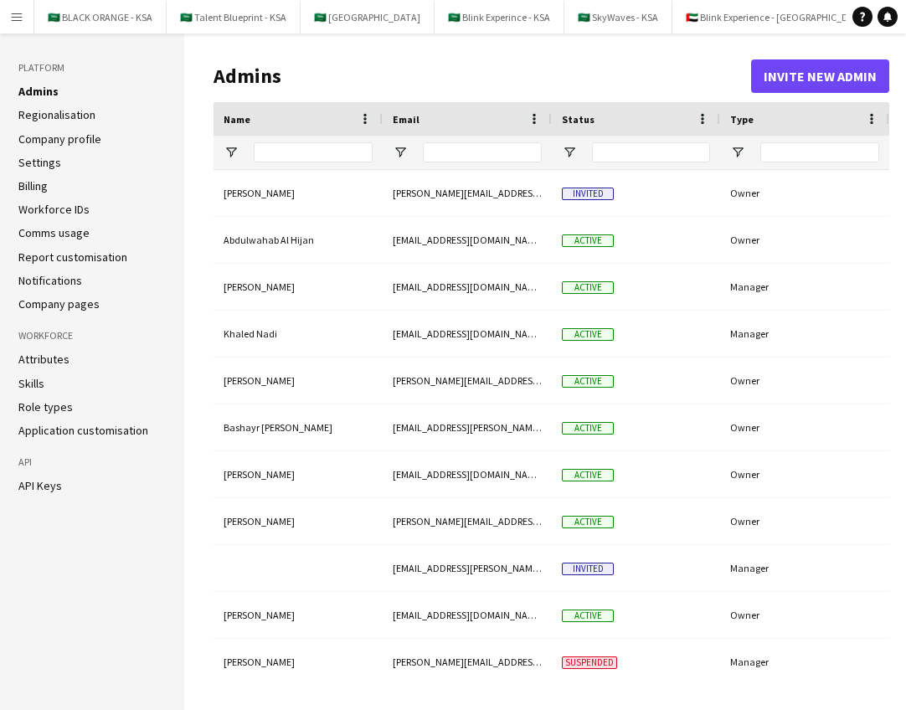
click at [426, 80] on h1 "Admins" at bounding box center [483, 76] width 538 height 25
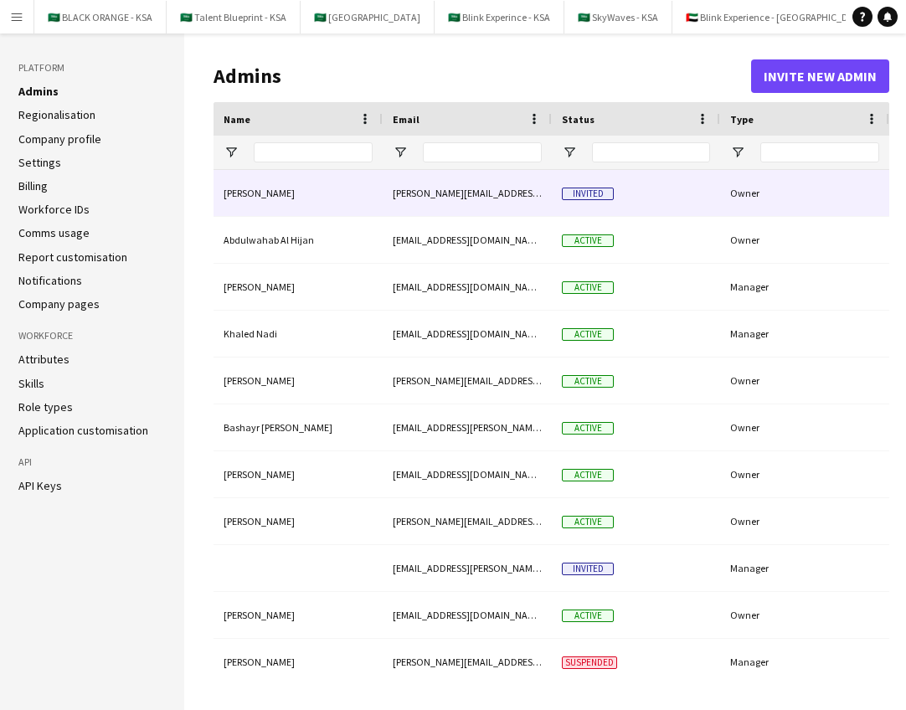
click at [594, 200] on span "Invited" at bounding box center [588, 194] width 52 height 13
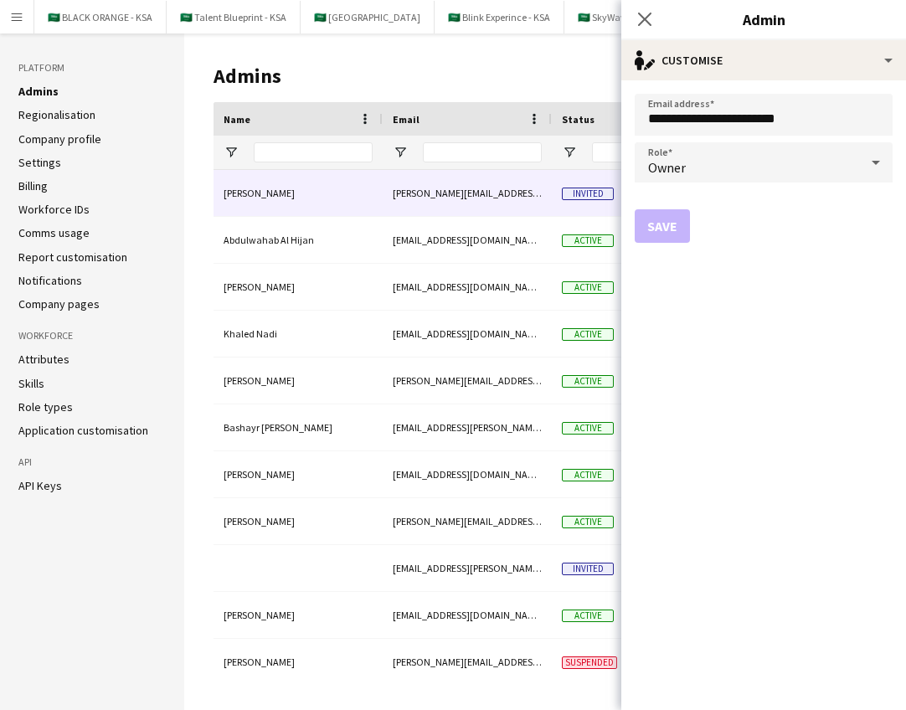
click at [545, 79] on h1 "Admins" at bounding box center [483, 76] width 538 height 25
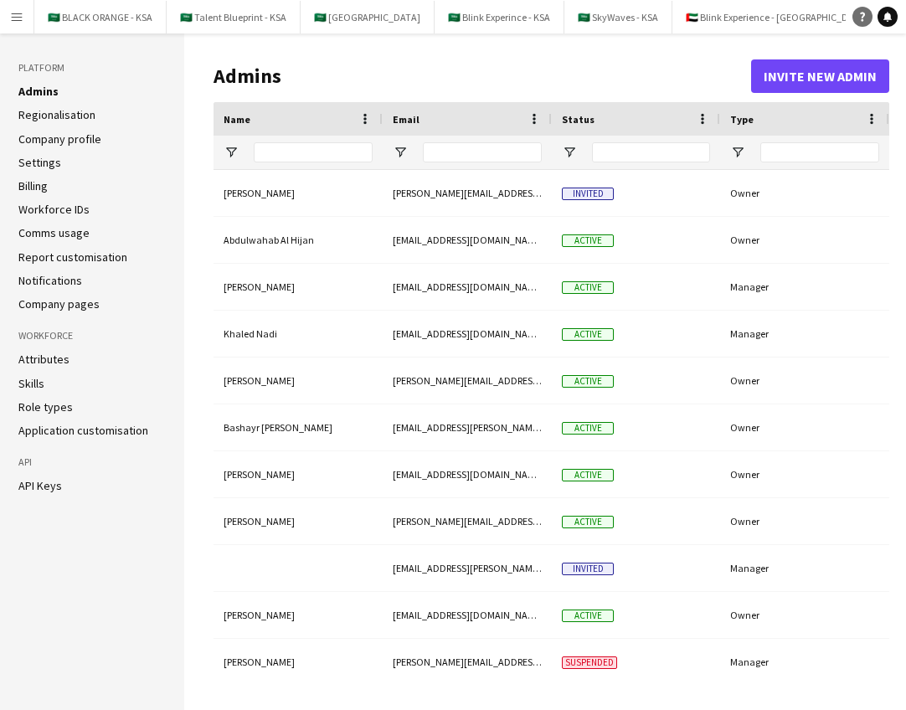
click at [860, 17] on icon "Help" at bounding box center [862, 17] width 10 height 10
click at [507, 81] on h1 "Admins" at bounding box center [483, 76] width 538 height 25
click at [464, 71] on h1 "Admins" at bounding box center [483, 76] width 538 height 25
click at [861, 22] on link "Help" at bounding box center [862, 17] width 20 height 20
click at [860, 22] on link "Help" at bounding box center [862, 17] width 20 height 20
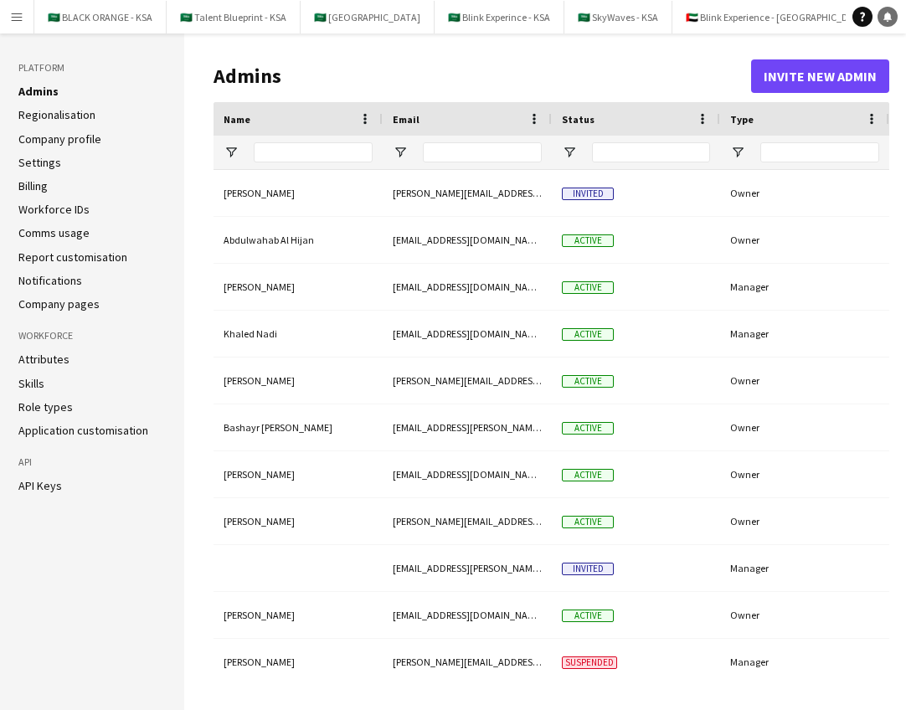
click at [889, 18] on icon at bounding box center [887, 16] width 8 height 8
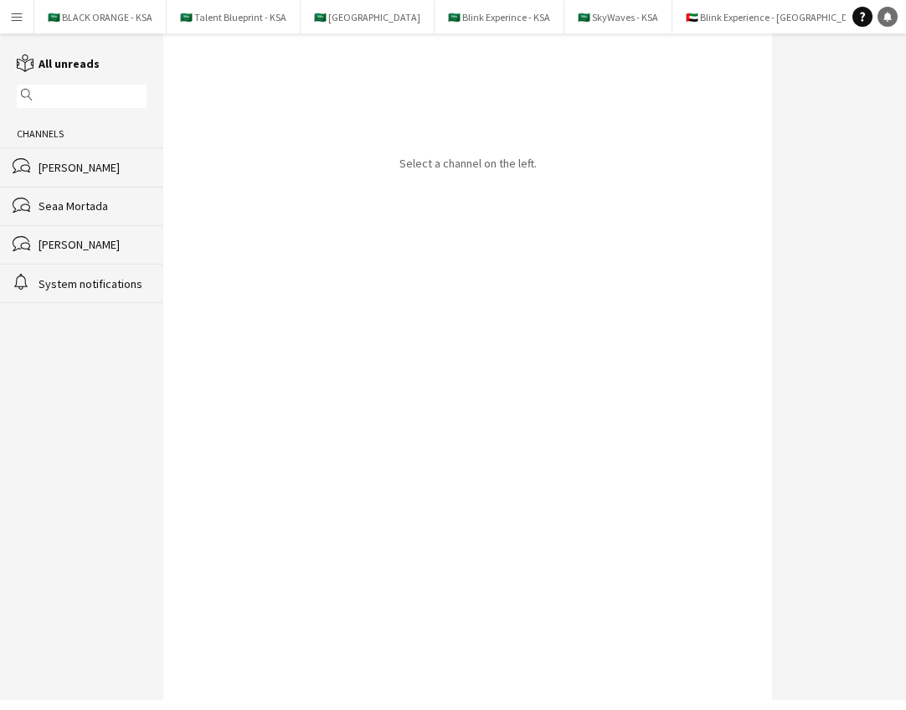
click at [889, 18] on icon at bounding box center [887, 16] width 8 height 8
click at [860, 13] on icon at bounding box center [862, 17] width 5 height 9
click at [17, 19] on app-icon "Menu" at bounding box center [16, 16] width 13 height 13
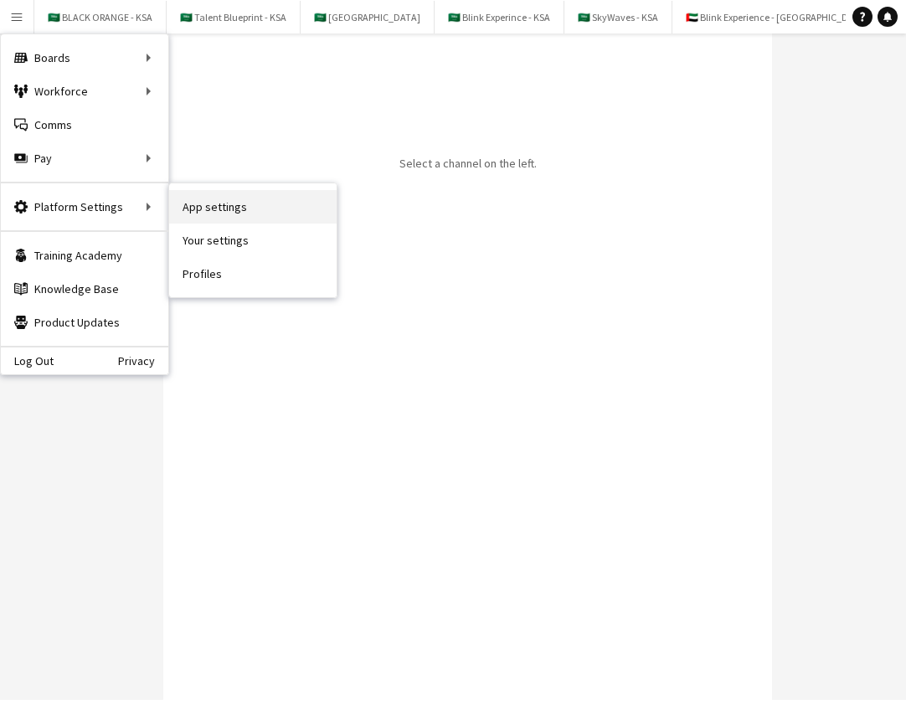
click at [208, 205] on link "App settings" at bounding box center [252, 206] width 167 height 33
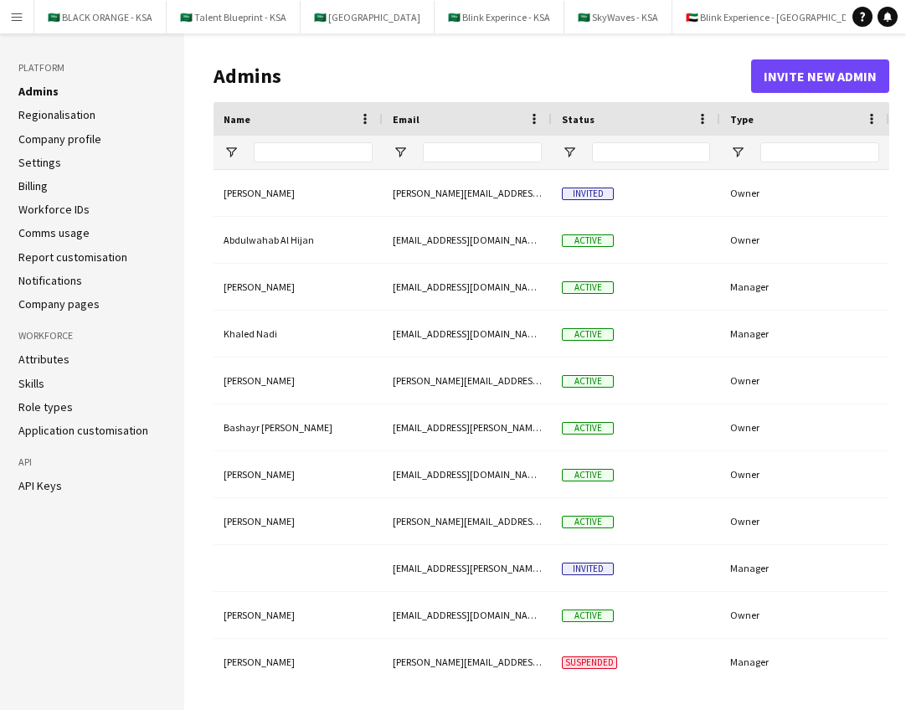
click at [446, 75] on h1 "Admins" at bounding box center [483, 76] width 538 height 25
click at [94, 19] on button "🇸🇦 BLACK ORANGE - KSA Close" at bounding box center [100, 17] width 132 height 33
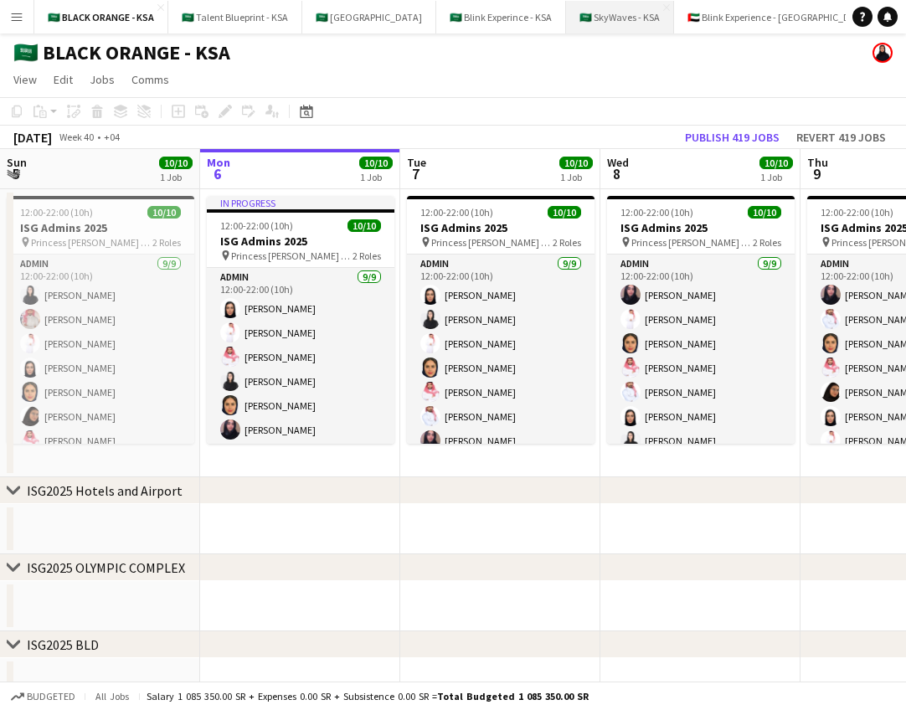
click at [605, 18] on button "🇸🇦 SkyWaves - KSA Close" at bounding box center [620, 17] width 108 height 33
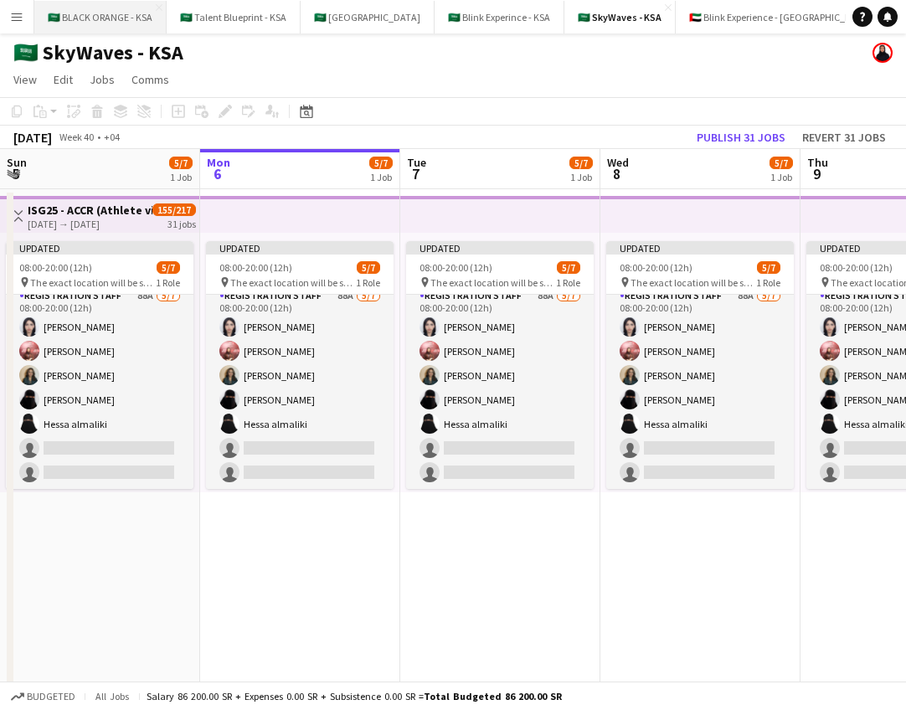
click at [95, 18] on button "🇸🇦 BLACK ORANGE - KSA Close" at bounding box center [100, 17] width 132 height 33
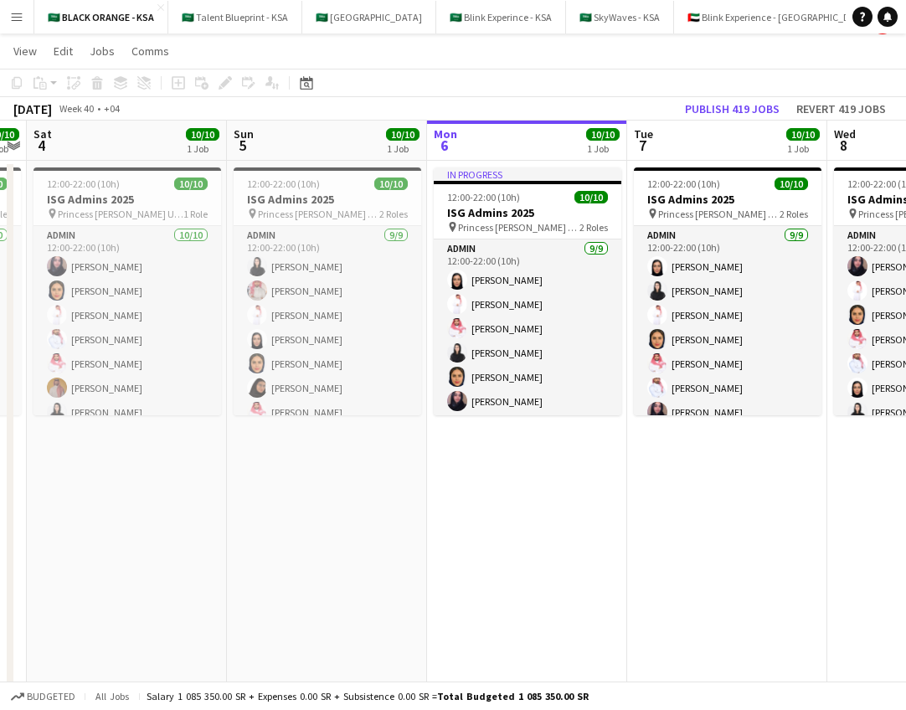
scroll to position [41, 0]
